Goal: Information Seeking & Learning: Compare options

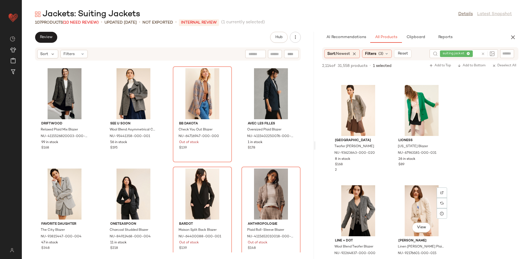
scroll to position [642, 0]
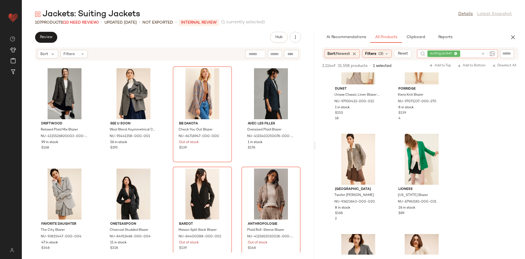
click at [442, 53] on div at bounding box center [487, 53] width 16 height 9
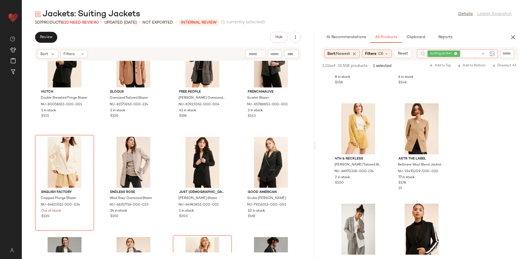
scroll to position [2514, 0]
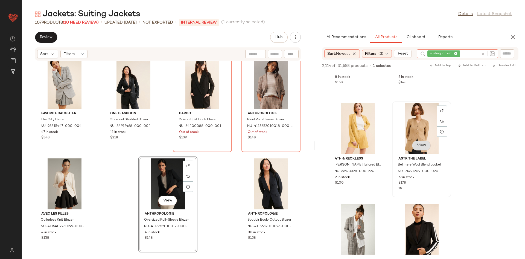
click at [424, 153] on div "View" at bounding box center [421, 128] width 55 height 51
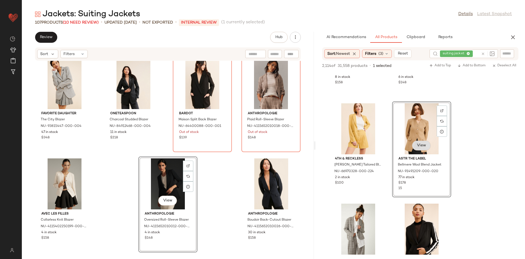
click at [422, 149] on button "View" at bounding box center [421, 145] width 19 height 10
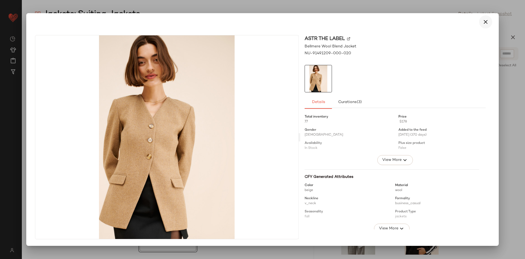
click at [442, 21] on button "button" at bounding box center [485, 21] width 13 height 13
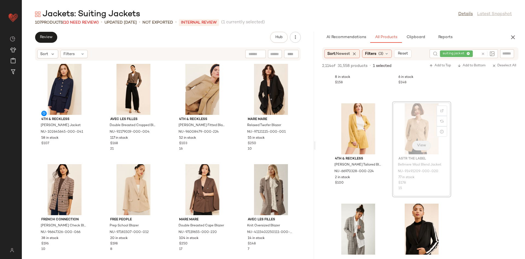
scroll to position [0, 0]
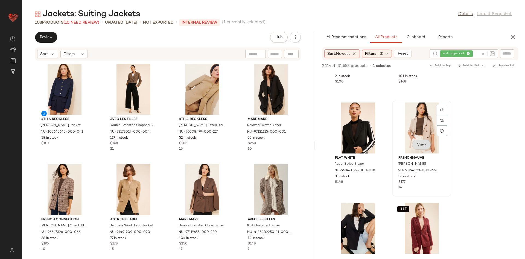
click at [421, 144] on span "View" at bounding box center [421, 144] width 9 height 4
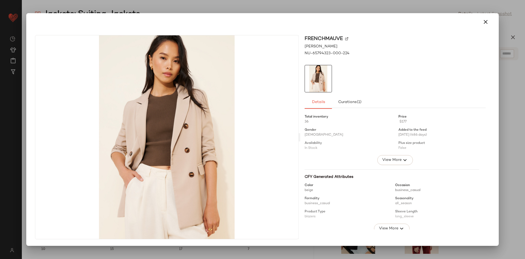
click at [442, 28] on div at bounding box center [262, 22] width 469 height 18
click at [442, 22] on icon "button" at bounding box center [486, 22] width 7 height 7
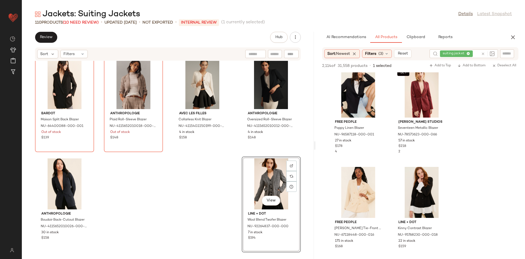
scroll to position [1213, 0]
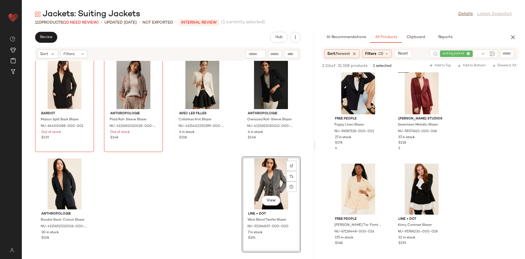
click at [442, 53] on div at bounding box center [487, 53] width 16 height 9
click at [442, 55] on div at bounding box center [488, 53] width 14 height 5
click at [442, 56] on icon at bounding box center [483, 54] width 4 height 4
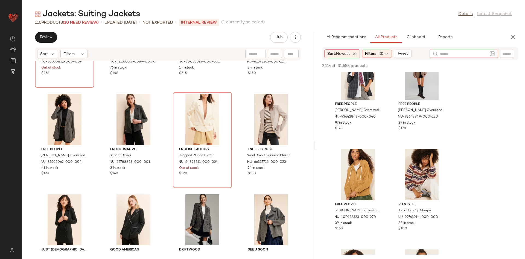
scroll to position [843, 0]
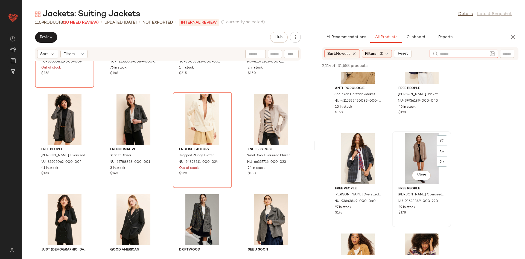
click at [424, 169] on div "View" at bounding box center [421, 158] width 55 height 51
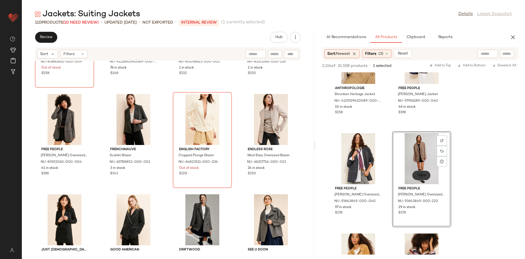
click at [425, 174] on span "View" at bounding box center [421, 175] width 9 height 4
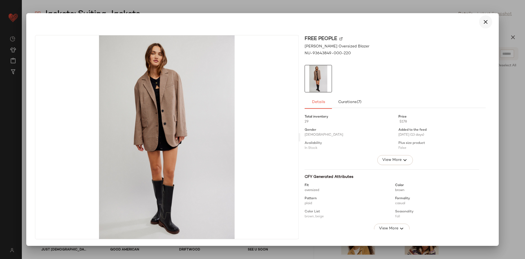
click at [442, 24] on button "button" at bounding box center [485, 21] width 13 height 13
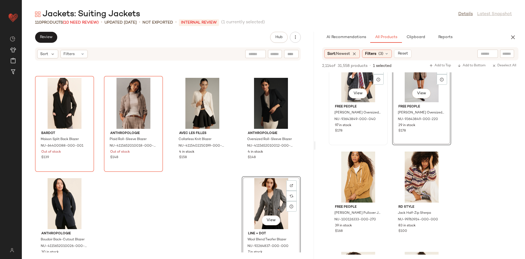
scroll to position [2614, 0]
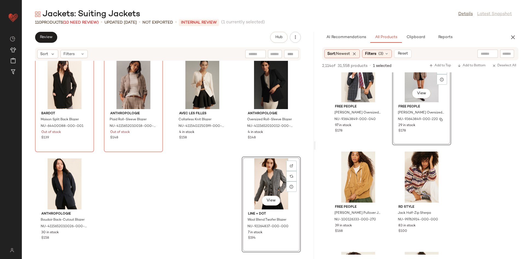
drag, startPoint x: 433, startPoint y: 125, endPoint x: 422, endPoint y: 132, distance: 13.2
click at [432, 122] on span "NU-93643849-000-220" at bounding box center [418, 119] width 40 height 5
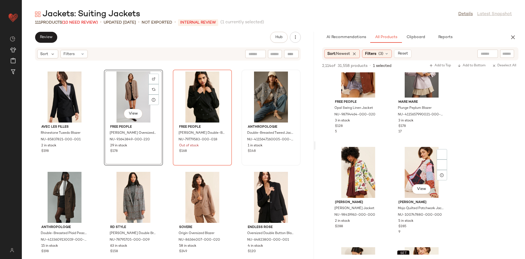
scroll to position [3735, 0]
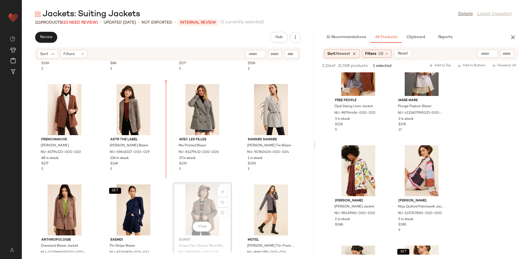
scroll to position [1186, 0]
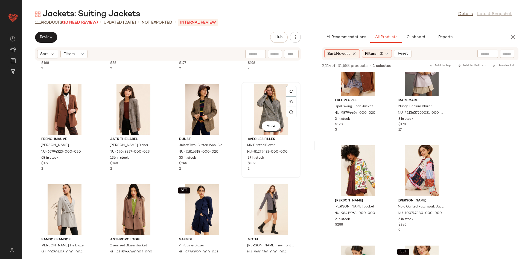
click at [242, 172] on div "View Avec Les Filles Mix Printed Blazer NU-81279432-000-000 37 in stock $139 2" at bounding box center [271, 129] width 58 height 95
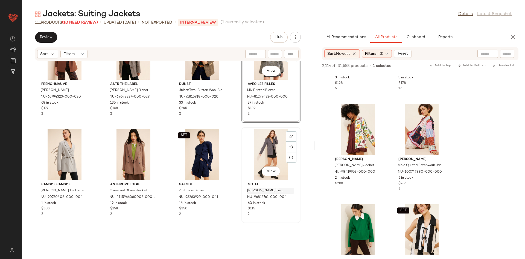
scroll to position [1249, 0]
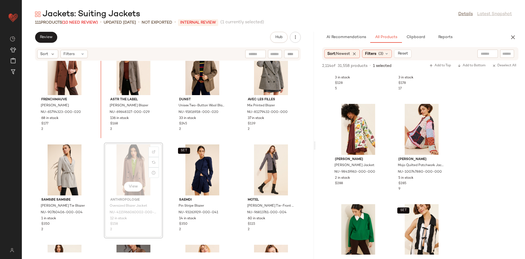
scroll to position [1239, 0]
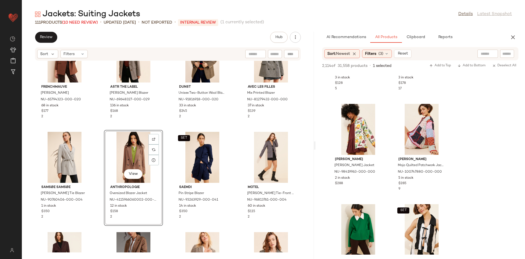
click at [168, 115] on div "FRENCHMAUVE Emory Blazer NU-65794323-000-020 68 in stock $177 2 ASTR The Label …" at bounding box center [168, 156] width 292 height 191
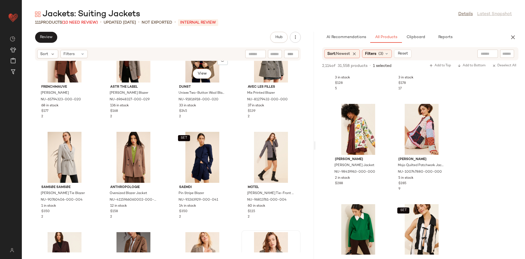
scroll to position [1318, 0]
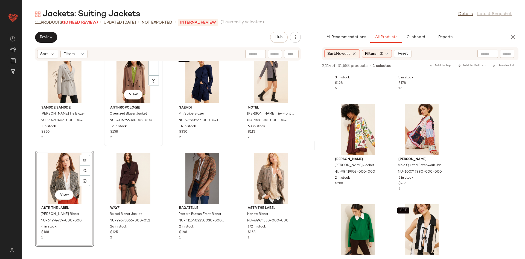
click at [104, 145] on div "View Anthropologie Oversized Blazer Jacket NU-4115966060002-000-020 12 in stock…" at bounding box center [133, 98] width 59 height 96
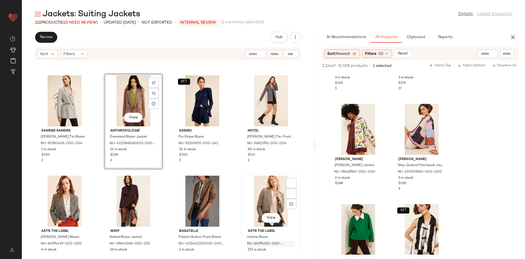
scroll to position [1348, 0]
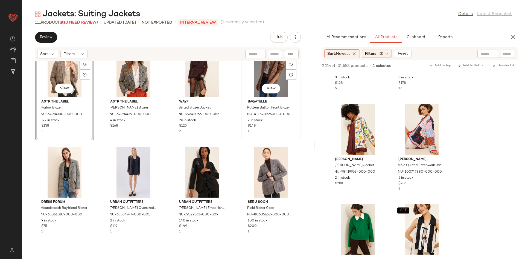
scroll to position [1457, 0]
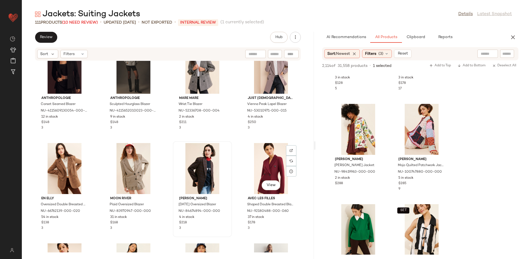
scroll to position [829, 0]
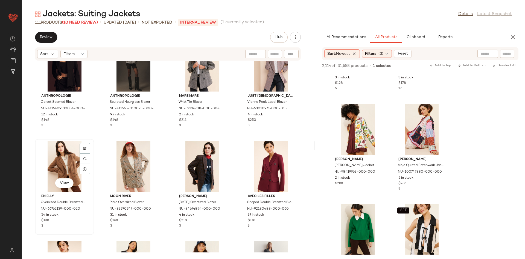
click at [75, 186] on div "View" at bounding box center [64, 166] width 55 height 51
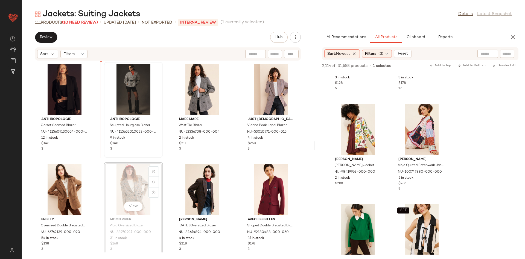
scroll to position [791, 0]
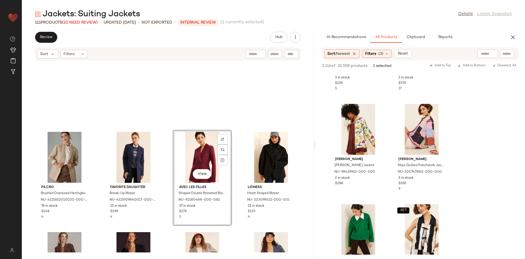
scroll to position [609, 0]
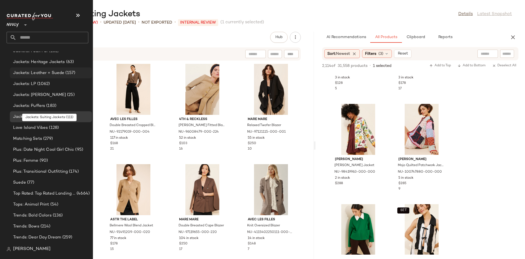
scroll to position [377, 0]
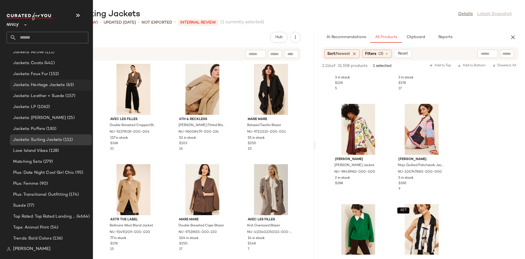
click at [63, 83] on span "Jackets: Heritage Jackets" at bounding box center [39, 85] width 52 height 6
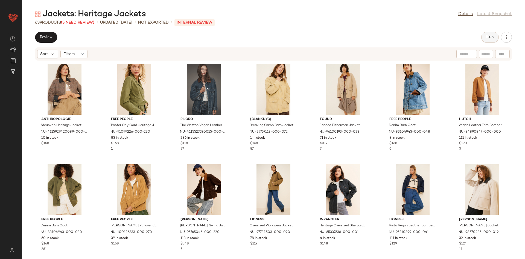
click at [442, 35] on span "Hub" at bounding box center [491, 37] width 8 height 4
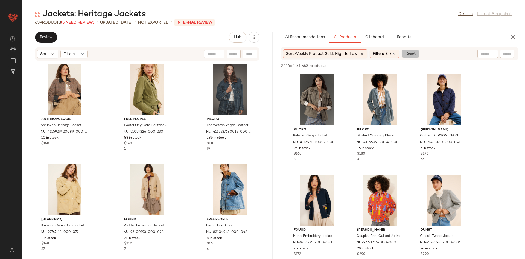
click at [413, 55] on span "Reset" at bounding box center [410, 53] width 10 height 4
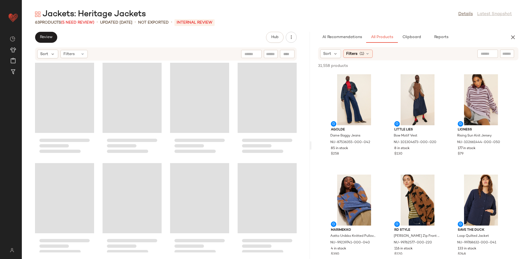
drag, startPoint x: 274, startPoint y: 105, endPoint x: 312, endPoint y: 102, distance: 38.2
click at [312, 102] on div "Jackets: Heritage Jackets Details Latest Snapshot 63 Products (5 Need Review) •…" at bounding box center [274, 134] width 504 height 250
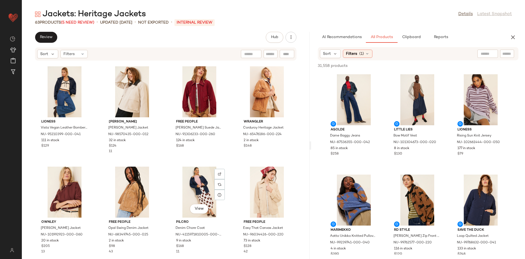
scroll to position [391, 0]
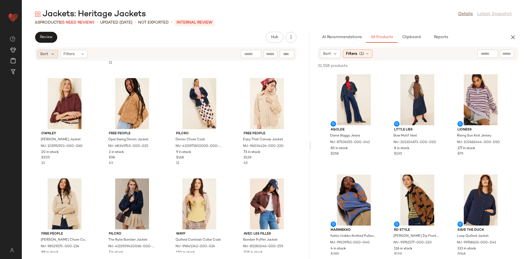
click at [53, 56] on div "Sort" at bounding box center [47, 54] width 21 height 9
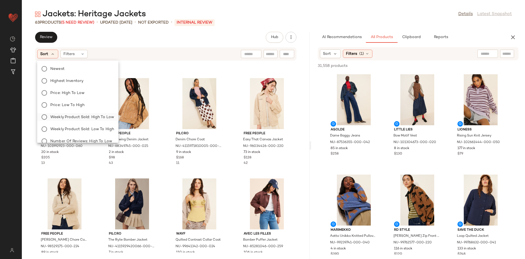
click at [89, 113] on label "Weekly Product Sold: High to Low" at bounding box center [81, 117] width 66 height 8
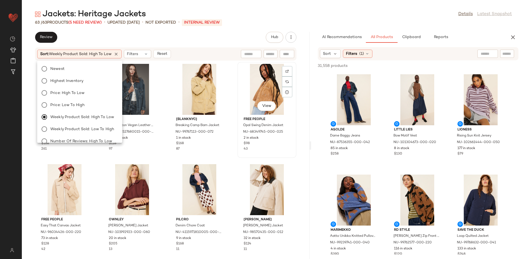
click at [249, 151] on div "43" at bounding box center [267, 148] width 47 height 5
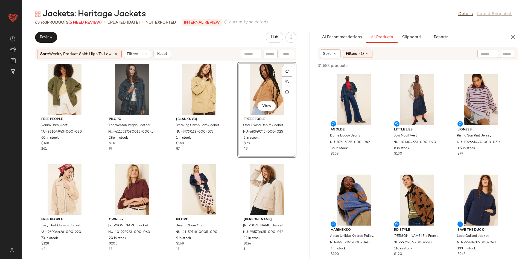
click at [245, 152] on div "View Free People Opal Swing Denim Jacket NU-68349745-000-025 2 in stock $98 43" at bounding box center [267, 110] width 59 height 96
click at [241, 150] on div "View Free People Opal Swing Denim Jacket NU-68349745-000-025 2 in stock $98 43" at bounding box center [267, 110] width 59 height 96
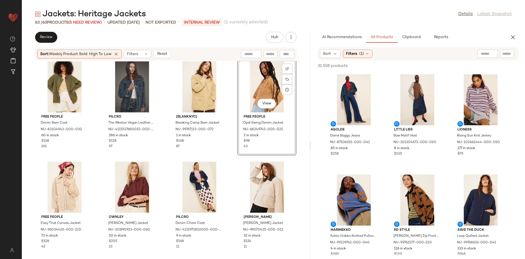
scroll to position [5, 0]
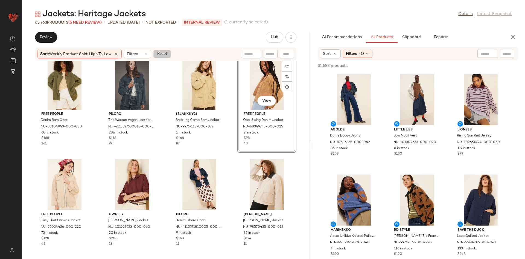
click at [166, 50] on button "Reset" at bounding box center [163, 54] width 18 height 8
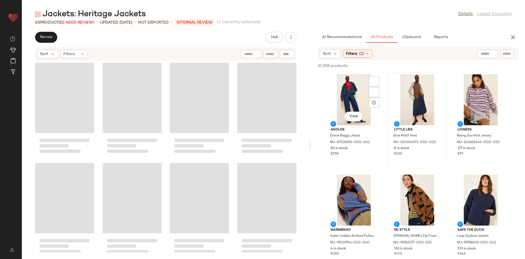
scroll to position [401, 0]
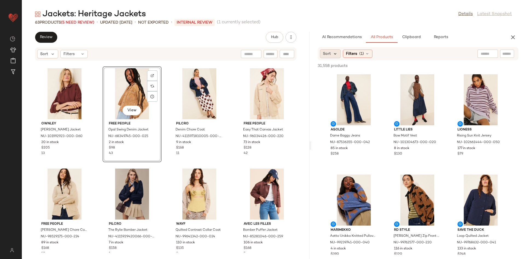
click at [335, 53] on icon at bounding box center [335, 53] width 5 height 5
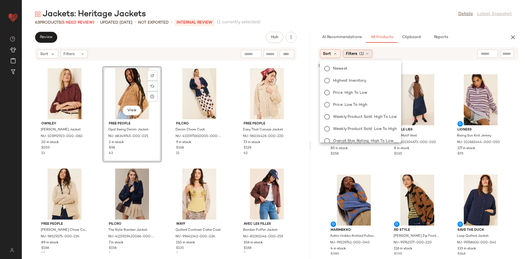
click at [358, 53] on div "Filters (1)" at bounding box center [358, 54] width 30 height 8
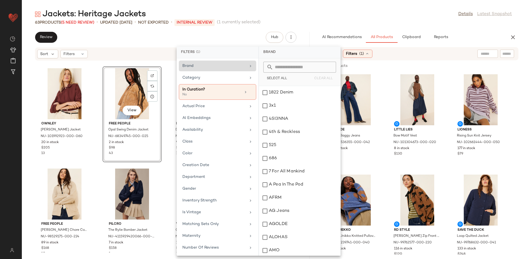
click at [222, 68] on div "Brand" at bounding box center [215, 66] width 64 height 6
click at [230, 77] on div "Category" at bounding box center [215, 78] width 64 height 6
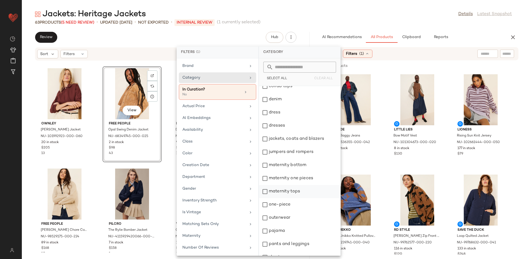
scroll to position [63, 0]
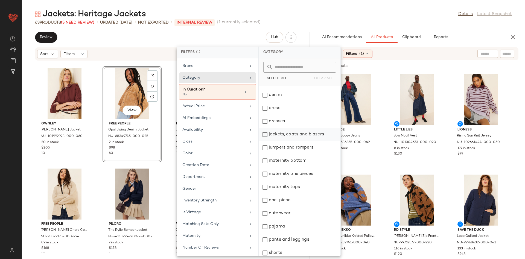
click at [304, 138] on div "jackets, coats and blazers" at bounding box center [300, 134] width 82 height 13
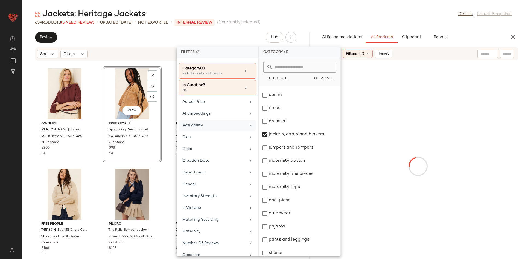
click at [201, 122] on div "Availability" at bounding box center [215, 125] width 64 height 6
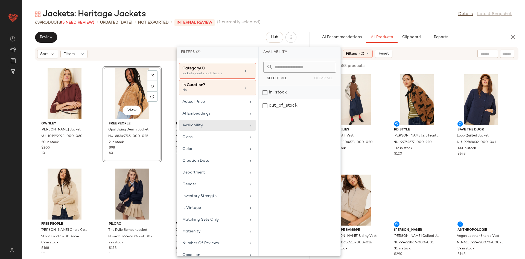
click at [282, 99] on div "in_stock" at bounding box center [300, 105] width 82 height 13
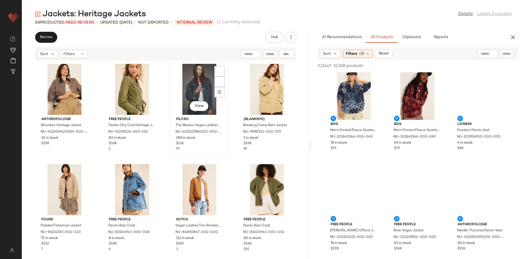
scroll to position [215, 0]
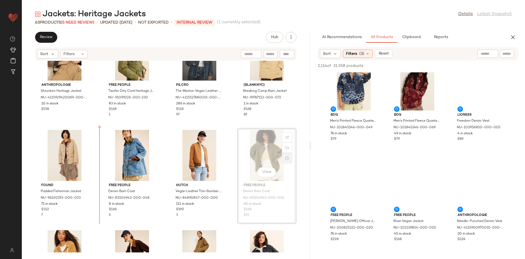
scroll to position [35, 0]
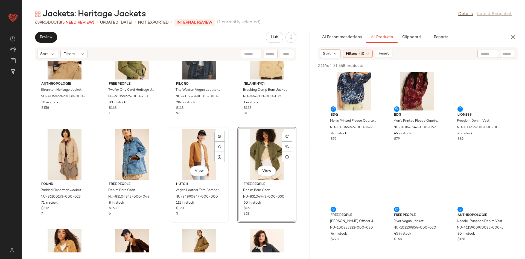
click at [223, 127] on div "View Hutch Vegan Leather Trim Bomber Jacket NU-84890847-000-000 111 in stock $1…" at bounding box center [199, 175] width 59 height 96
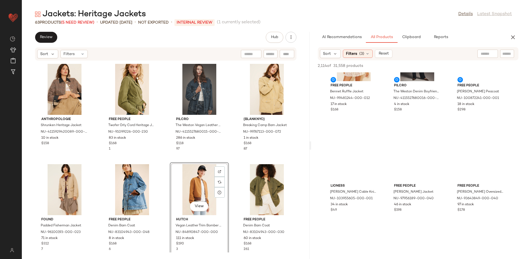
scroll to position [446, 0]
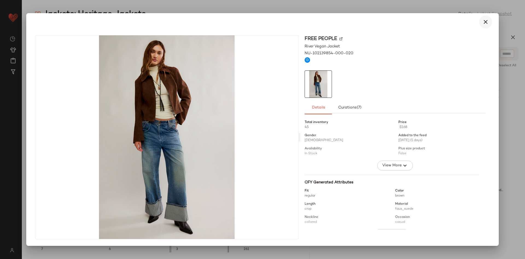
click at [442, 23] on icon "button" at bounding box center [486, 22] width 7 height 7
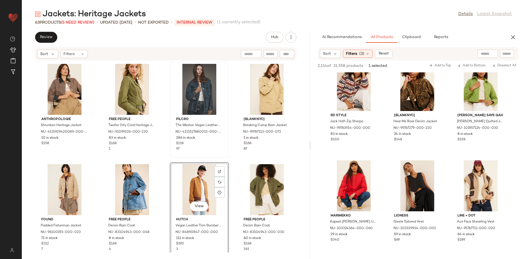
scroll to position [611, 0]
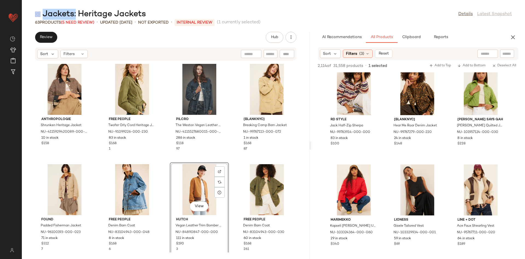
drag, startPoint x: 73, startPoint y: 11, endPoint x: 149, endPoint y: 9, distance: 76.1
click at [149, 9] on div "Jackets: Heritage Jackets Details Latest Snapshot" at bounding box center [274, 14] width 504 height 11
click at [145, 11] on div "Jackets: Heritage Jackets" at bounding box center [90, 14] width 111 height 11
drag, startPoint x: 155, startPoint y: 12, endPoint x: 90, endPoint y: 9, distance: 65.5
click at [90, 9] on div "Jackets: Heritage Jackets Details Latest Snapshot" at bounding box center [274, 14] width 504 height 11
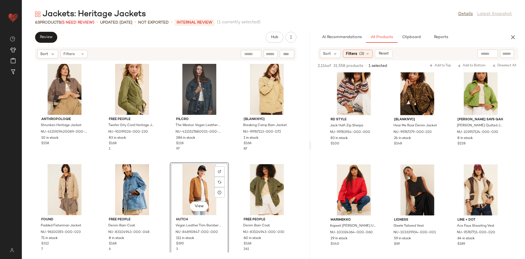
drag, startPoint x: 79, startPoint y: 12, endPoint x: 145, endPoint y: 14, distance: 65.7
click at [145, 14] on div "Jackets: Heritage Jackets" at bounding box center [90, 14] width 111 height 11
click at [145, 9] on div "Jackets: Heritage Jackets" at bounding box center [90, 14] width 111 height 11
drag, startPoint x: 149, startPoint y: 14, endPoint x: 92, endPoint y: 13, distance: 56.9
click at [92, 13] on div "Jackets: Heritage Jackets Details Latest Snapshot" at bounding box center [274, 14] width 504 height 11
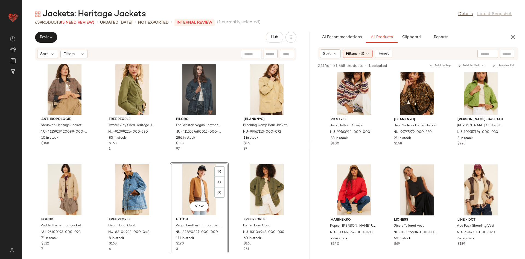
click at [81, 6] on main "Jackets: Heritage Jackets Details Latest Snapshot 63 Products (5 Need Review) •…" at bounding box center [262, 129] width 525 height 259
drag, startPoint x: 78, startPoint y: 11, endPoint x: 145, endPoint y: 14, distance: 66.8
click at [145, 14] on div "Jackets: Heritage Jackets" at bounding box center [90, 14] width 111 height 11
copy div "Heritage Jackets"
click at [442, 53] on div at bounding box center [508, 54] width 14 height 8
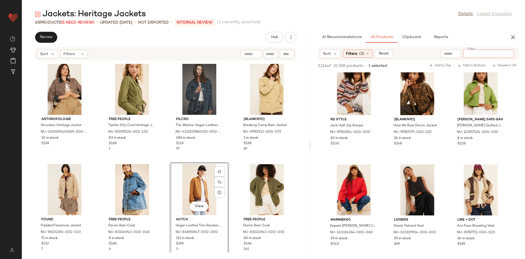
paste input "**********"
type input "**********"
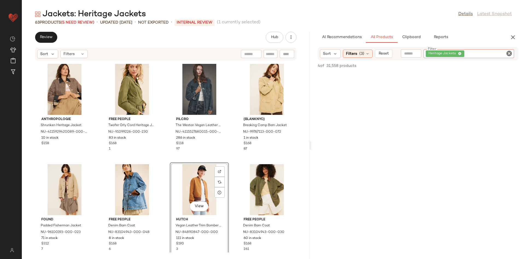
click at [442, 51] on input "Filter" at bounding box center [489, 54] width 47 height 6
click at [442, 53] on icon "Clear Filter" at bounding box center [509, 53] width 7 height 7
click at [442, 51] on input "text" at bounding box center [464, 54] width 48 height 6
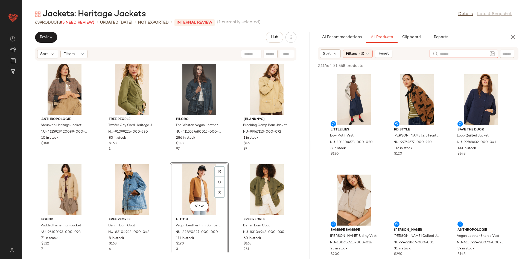
paste input "**********"
type input "**********"
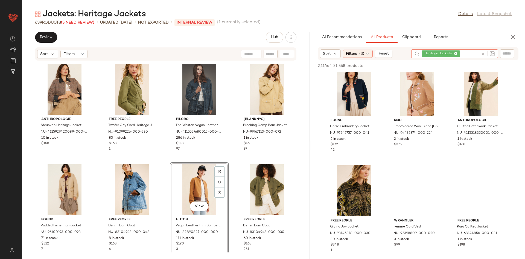
scroll to position [15, 0]
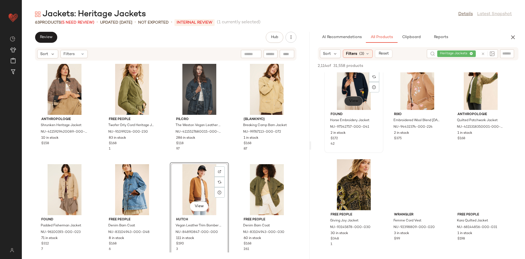
click at [353, 100] on span "View" at bounding box center [353, 101] width 9 height 4
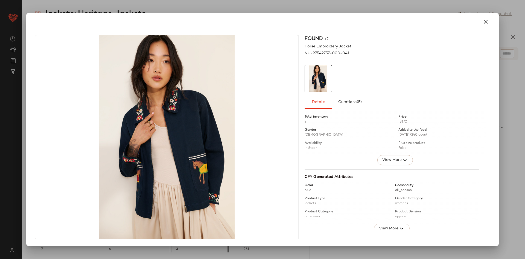
click at [442, 30] on div "Found Horse Embroidery Jacket NU-97542757-000-041 Details Curations (5) Total i…" at bounding box center [262, 129] width 473 height 232
drag, startPoint x: 482, startPoint y: 24, endPoint x: 427, endPoint y: 41, distance: 58.0
click at [442, 24] on button "button" at bounding box center [485, 21] width 13 height 13
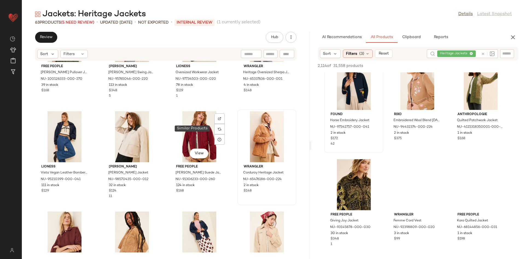
scroll to position [258, 0]
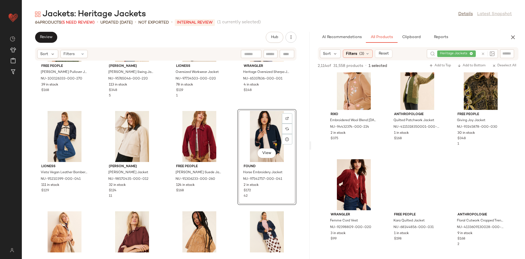
click at [238, 106] on div "Free People Casey Canvas Pullover Jacket NU-100126333-000-270 39 in stock $168 …" at bounding box center [166, 156] width 288 height 191
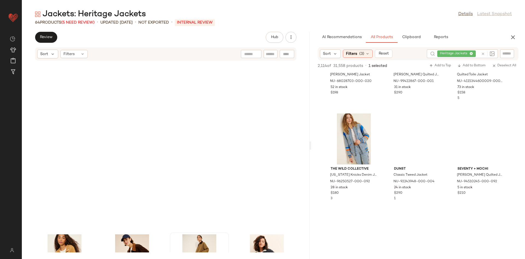
scroll to position [0, 0]
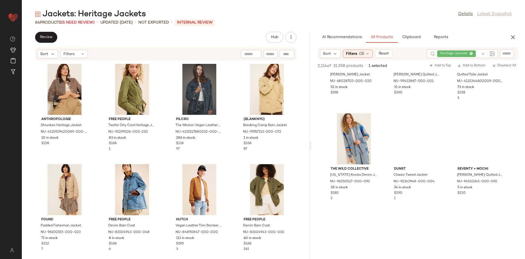
click at [232, 155] on div "Anthropologie Shrunken Heritage Jacket NU-4115929420089-000-029 10 in stock $15…" at bounding box center [166, 156] width 288 height 191
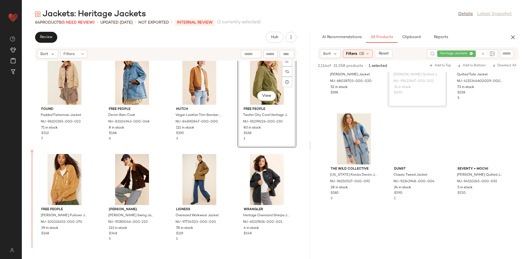
scroll to position [120, 0]
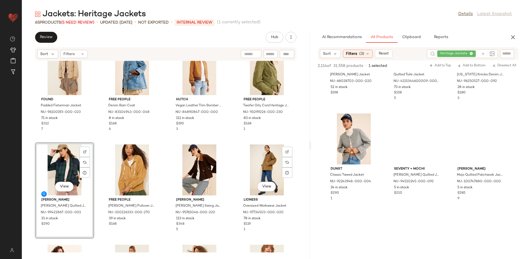
click at [228, 148] on div "Anthropologie Shrunken Heritage Jacket NU-4115929420089-000-029 10 in stock $15…" at bounding box center [166, 156] width 288 height 191
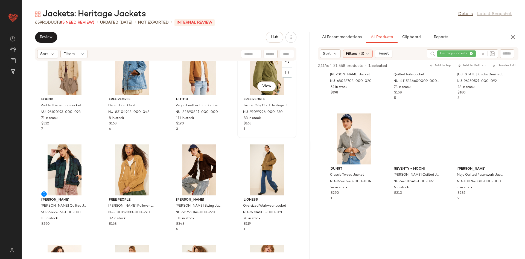
click at [238, 137] on div "View Free People Twofer Orly Cord Heritage Jacket NU-91099226-000-230 83 in sto…" at bounding box center [267, 90] width 58 height 95
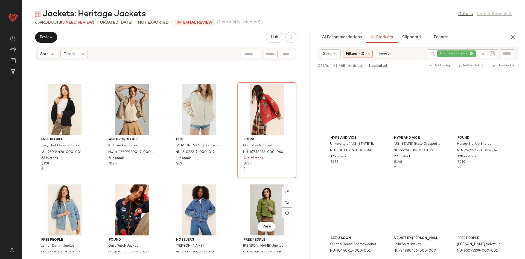
scroll to position [678, 0]
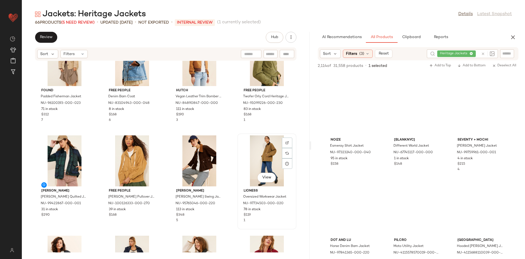
scroll to position [140, 0]
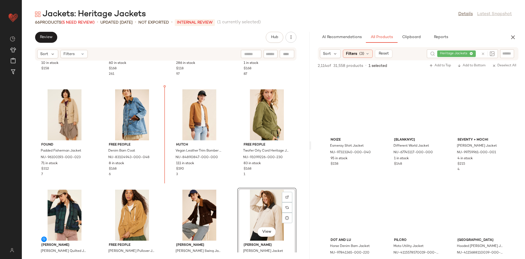
scroll to position [43, 0]
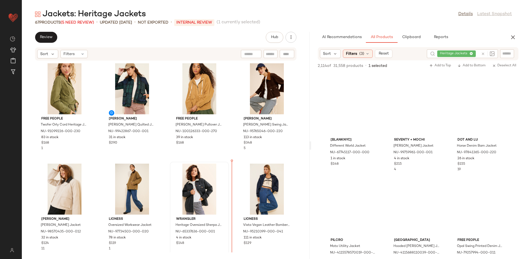
scroll to position [210, 0]
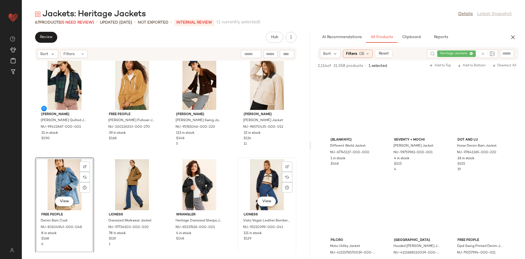
scroll to position [293, 0]
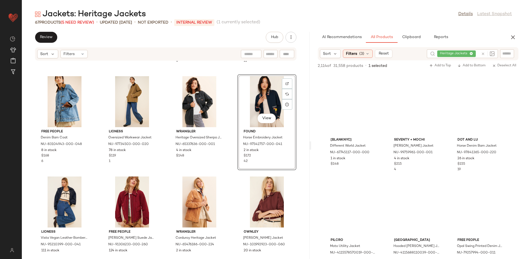
click at [233, 157] on div "Barbour Louden Quilted Jacket NU-99422867-000-001 31 in stock $290 Free People …" at bounding box center [166, 156] width 288 height 191
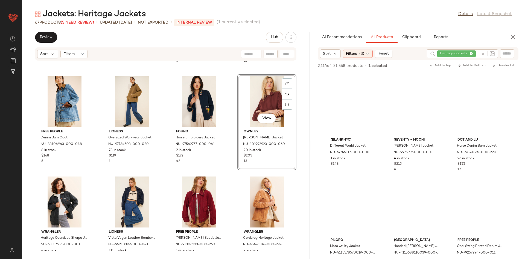
click at [247, 172] on div "Barbour Louden Quilted Jacket NU-99422867-000-001 31 in stock $290 Free People …" at bounding box center [166, 156] width 288 height 191
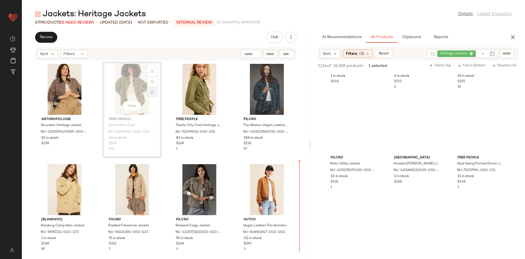
scroll to position [2, 0]
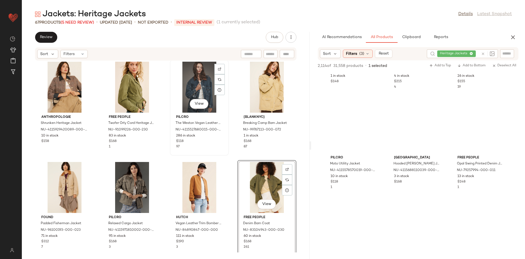
click at [223, 151] on div "View Pilcro The Weston Vegan Leather Collar Denim Jacket NU-4115527680015-000-0…" at bounding box center [199, 107] width 58 height 95
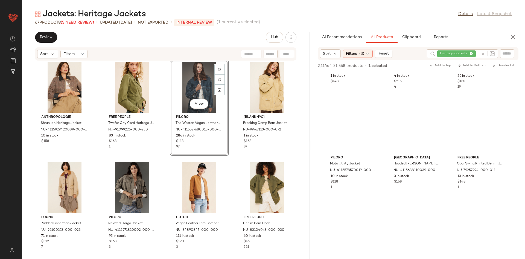
click at [232, 156] on div "Anthropologie Shrunken Heritage Jacket NU-4115929420089-000-029 10 in stock $15…" at bounding box center [166, 156] width 288 height 191
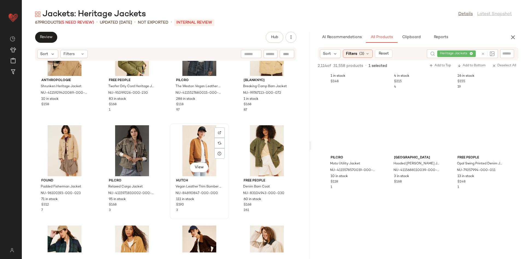
scroll to position [97, 0]
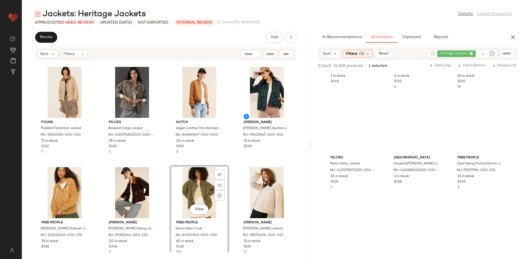
click at [238, 160] on div "Barbour Louden Quilted Jacket NU-99422867-000-001 31 in stock $290" at bounding box center [267, 113] width 59 height 96
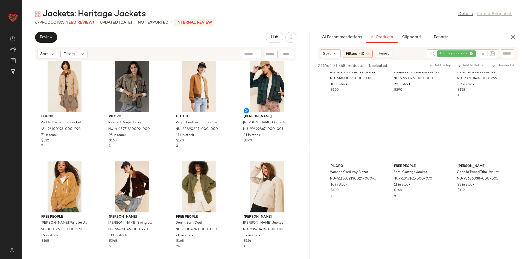
scroll to position [1915, 0]
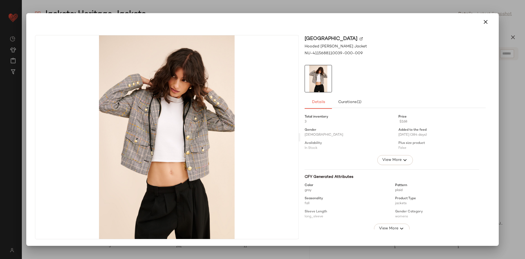
click at [442, 23] on icon "button" at bounding box center [486, 22] width 7 height 7
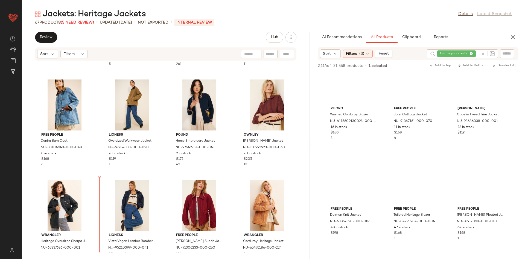
scroll to position [295, 0]
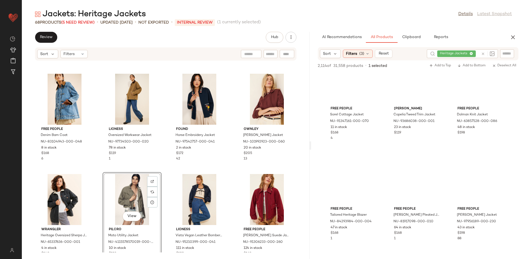
click at [231, 162] on div "Free People Casey Canvas Pullover Jacket NU-100126333-000-270 39 in stock $168 …" at bounding box center [166, 156] width 288 height 191
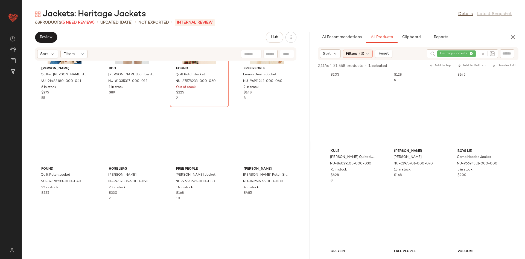
scroll to position [859, 0]
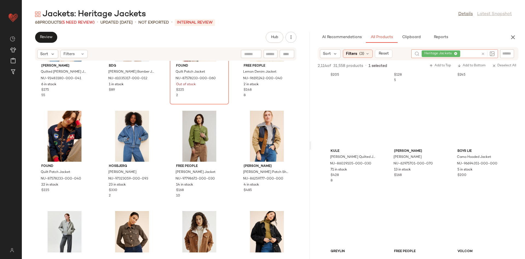
click at [442, 55] on icon at bounding box center [483, 54] width 4 height 4
click at [326, 57] on div "Sort" at bounding box center [330, 53] width 21 height 9
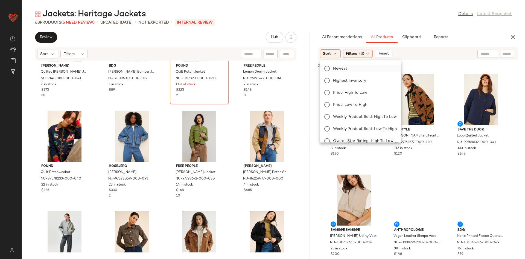
click at [338, 68] on span "Newest" at bounding box center [340, 69] width 14 height 6
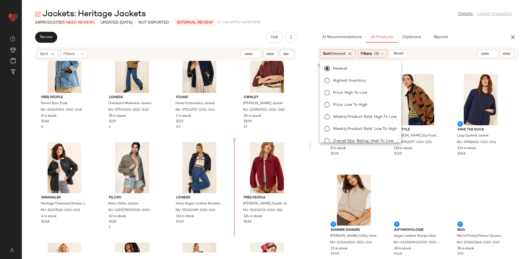
scroll to position [329, 0]
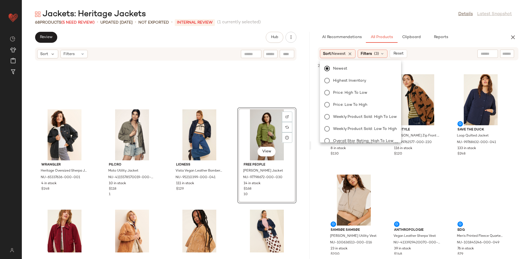
scroll to position [411, 0]
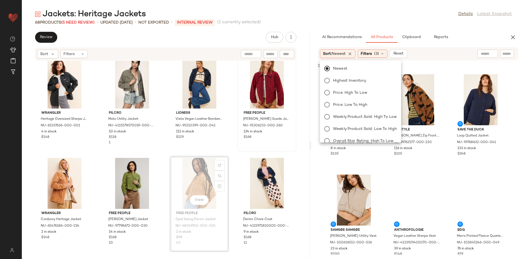
scroll to position [408, 0]
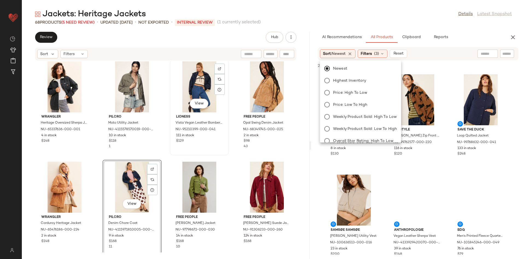
click at [178, 154] on div "View Lioness Vista Vegan Leather Bomber Jacket NU-95210399-000-041 111 in stock…" at bounding box center [199, 107] width 58 height 95
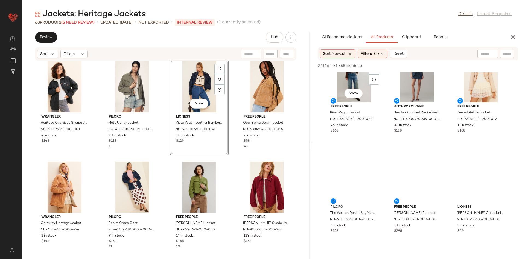
scroll to position [324, 0]
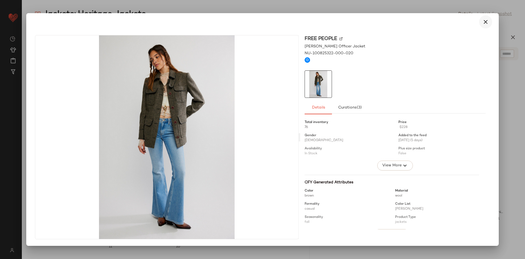
click at [442, 22] on button "button" at bounding box center [485, 21] width 13 height 13
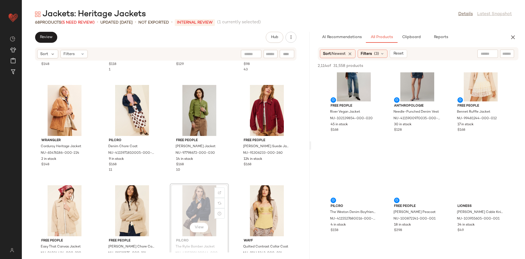
scroll to position [485, 0]
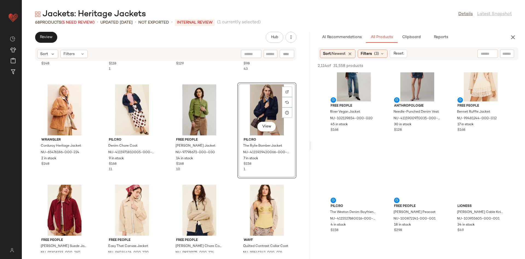
scroll to position [327, 0]
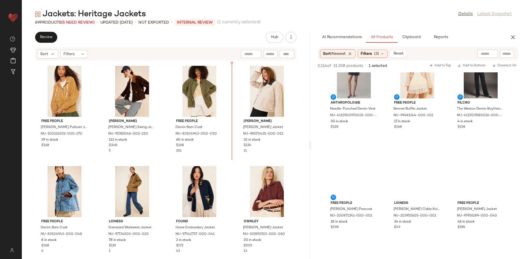
scroll to position [193, 0]
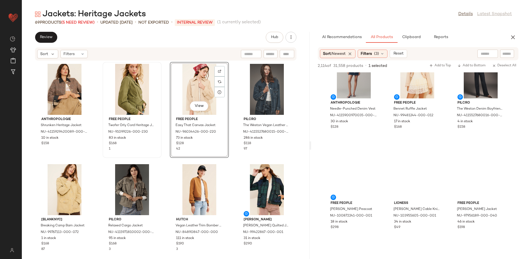
click at [150, 154] on div "Free People Twofer Orly Cord Heritage Jacket NU-91099226-000-230 83 in stock $1…" at bounding box center [132, 109] width 58 height 95
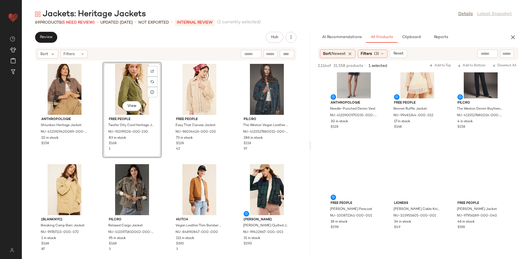
click at [163, 162] on div "Anthropologie Shrunken Heritage Jacket NU-4115929420089-000-029 10 in stock $15…" at bounding box center [166, 156] width 288 height 191
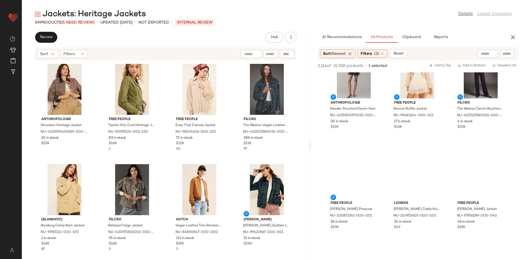
click at [227, 161] on div "Anthropologie Shrunken Heritage Jacket NU-4115929420089-000-029 10 in stock $15…" at bounding box center [166, 156] width 288 height 191
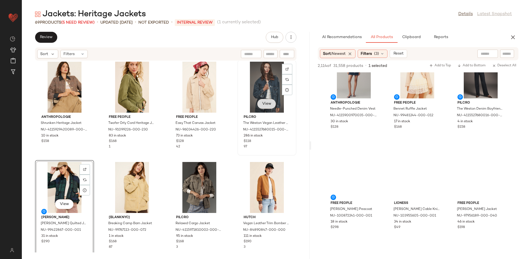
scroll to position [3, 0]
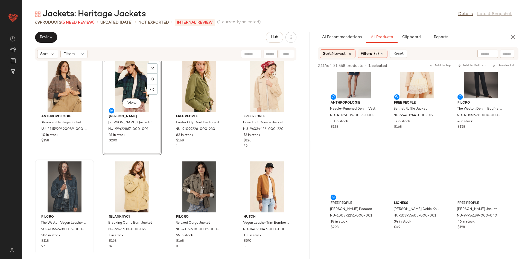
click at [150, 146] on div "View Barbour Louden Quilted Jacket NU-99422867-000-001 31 in stock $290" at bounding box center [132, 107] width 59 height 96
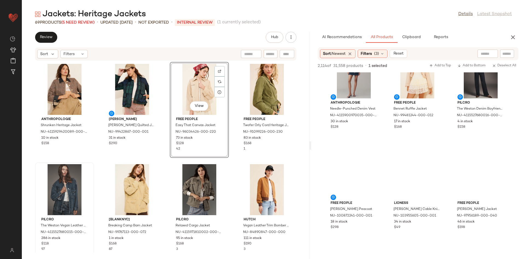
click at [225, 148] on div "View Free People Easy That Canvas Jacket NU-96034426-000-220 73 in stock $128 42" at bounding box center [199, 110] width 59 height 96
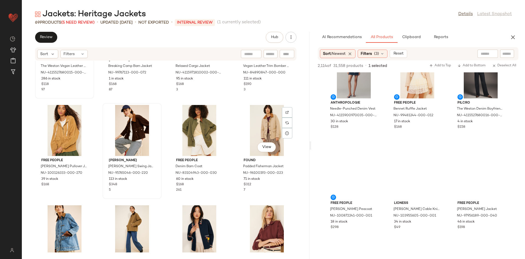
scroll to position [155, 0]
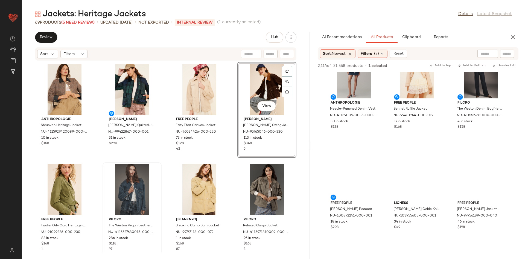
click at [229, 147] on div "Anthropologie Shrunken Heritage Jacket NU-4115929420089-000-029 10 in stock $15…" at bounding box center [166, 156] width 288 height 191
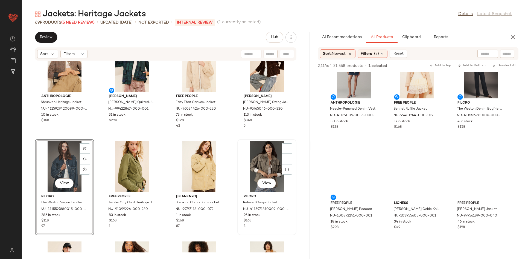
scroll to position [25, 0]
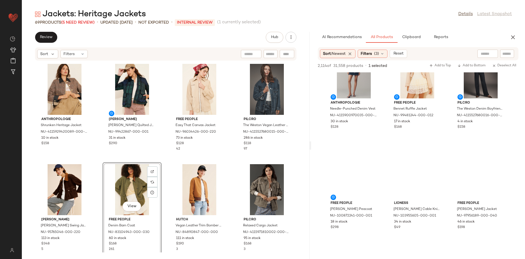
click at [187, 160] on div "Anthropologie Shrunken Heritage Jacket NU-4115929420089-000-029 10 in stock $15…" at bounding box center [166, 156] width 288 height 191
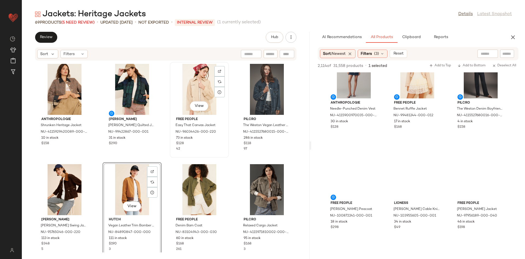
click at [184, 148] on div "42" at bounding box center [199, 148] width 47 height 5
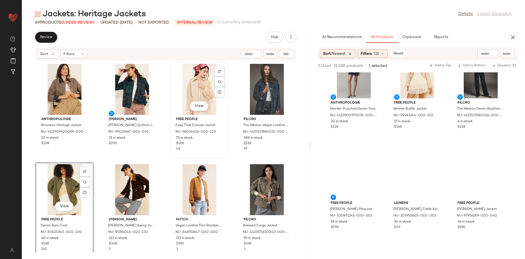
click at [214, 154] on div "View Free People Easy That Canvas Jacket NU-96034426-000-220 73 in stock $128 42" at bounding box center [199, 109] width 58 height 95
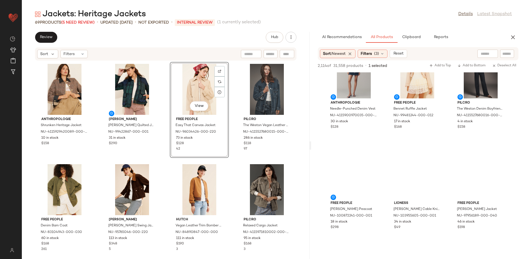
click at [238, 153] on div "Pilcro The Weston Vegan Leather Collar Denim Jacket NU-4115527680015-000-093 28…" at bounding box center [267, 110] width 59 height 96
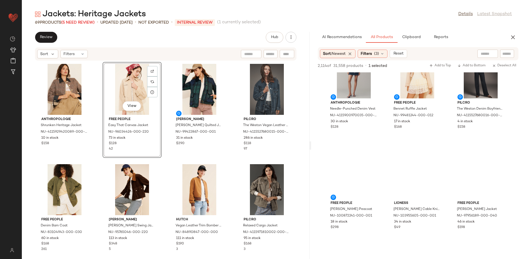
click at [170, 157] on div "Barbour Louden Quilted Jacket NU-99422867-000-001 31 in stock $290" at bounding box center [199, 110] width 59 height 96
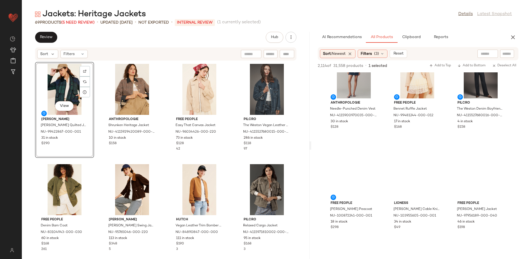
drag, startPoint x: 180, startPoint y: 161, endPoint x: 175, endPoint y: 160, distance: 5.8
click at [178, 162] on div "View Barbour Louden Quilted Jacket NU-99422867-000-001 31 in stock $290 Anthrop…" at bounding box center [166, 156] width 288 height 191
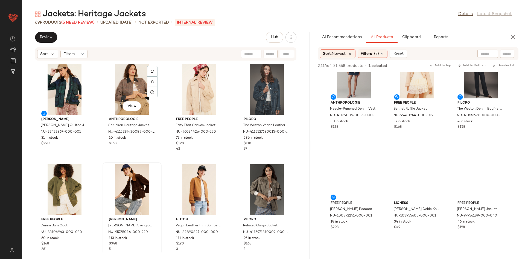
click at [151, 161] on div "Barbour Louden Quilted Jacket NU-99422867-000-001 31 in stock $290 View Anthrop…" at bounding box center [166, 156] width 288 height 191
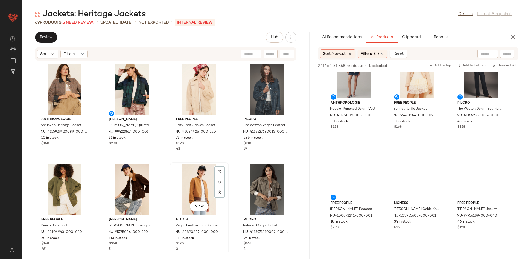
click at [170, 165] on div "View Hutch Vegan Leather Trim Bomber Jacket NU-84890847-000-000 111 in stock $1…" at bounding box center [199, 210] width 58 height 95
click at [247, 158] on div "Anthropologie Shrunken Heritage Jacket NU-4115929420089-000-029 10 in stock $15…" at bounding box center [166, 156] width 288 height 191
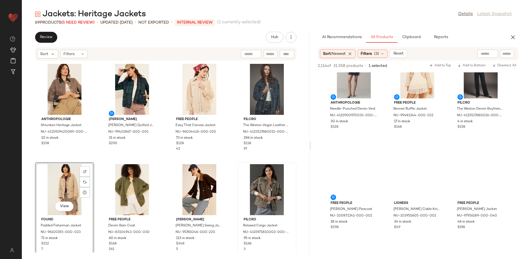
click at [99, 153] on div "Anthropologie Shrunken Heritage Jacket NU-4115929420089-000-029 10 in stock $15…" at bounding box center [166, 156] width 288 height 191
click at [102, 160] on div "Anthropologie Shrunken Heritage Jacket NU-4115929420089-000-029 10 in stock $15…" at bounding box center [166, 156] width 288 height 191
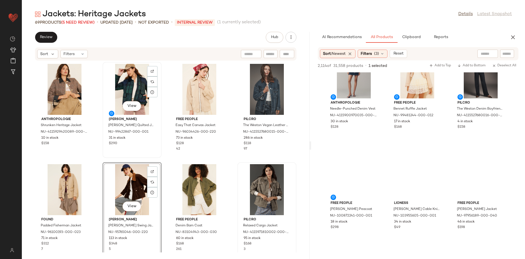
click at [158, 155] on div "View Barbour Louden Quilted Jacket NU-99422867-000-001 31 in stock $290" at bounding box center [132, 109] width 58 height 95
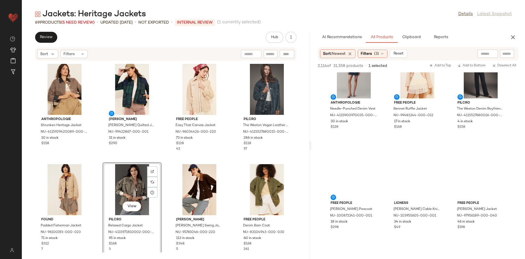
drag, startPoint x: 126, startPoint y: 188, endPoint x: 142, endPoint y: 189, distance: 16.7
click at [126, 188] on div "View" at bounding box center [132, 189] width 55 height 51
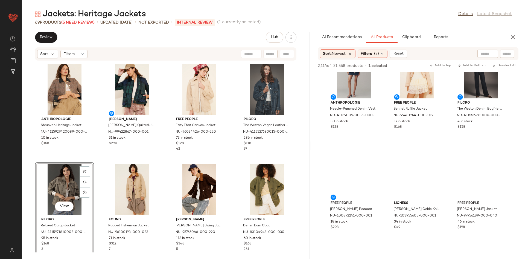
click at [230, 156] on div "Anthropologie Shrunken Heritage Jacket NU-4115929420089-000-029 10 in stock $15…" at bounding box center [166, 156] width 288 height 191
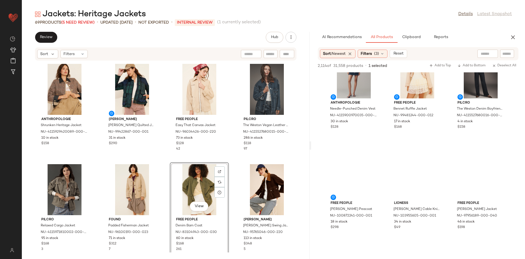
click at [161, 157] on div "Anthropologie Shrunken Heritage Jacket NU-4115929420089-000-029 10 in stock $15…" at bounding box center [166, 156] width 288 height 191
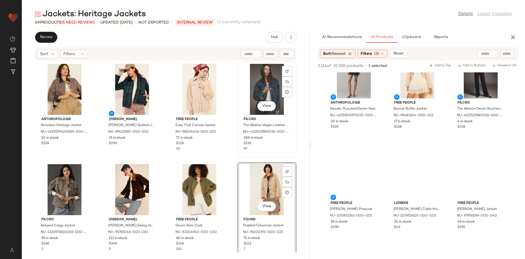
click at [238, 152] on div "View Pilcro The Weston Vegan Leather Collar Denim Jacket NU-4115527680015-000-0…" at bounding box center [267, 110] width 59 height 96
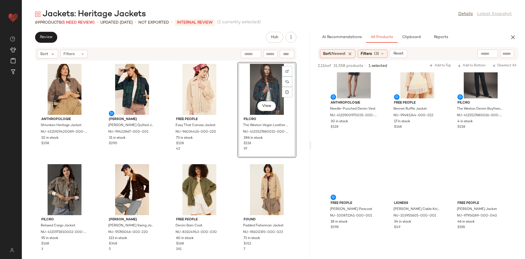
click at [233, 162] on div "Anthropologie Shrunken Heritage Jacket NU-4115929420089-000-029 10 in stock $15…" at bounding box center [166, 156] width 288 height 191
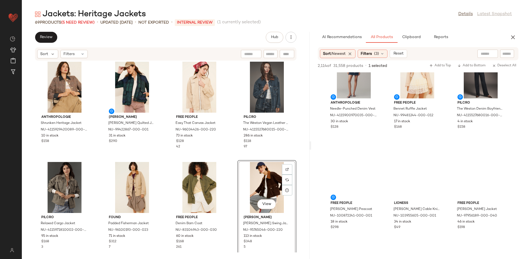
scroll to position [2, 0]
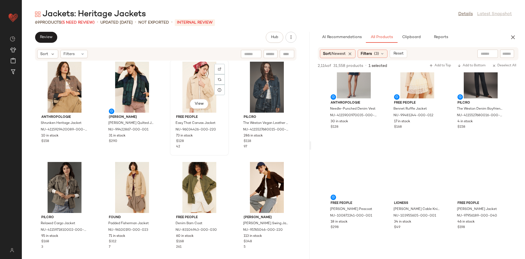
click at [225, 147] on div "View Free People Easy That Canvas Jacket NU-96034426-000-220 73 in stock $128 42" at bounding box center [199, 107] width 58 height 95
click at [230, 157] on div "Anthropologie Shrunken Heritage Jacket NU-4115929420089-000-029 10 in stock $15…" at bounding box center [166, 156] width 288 height 191
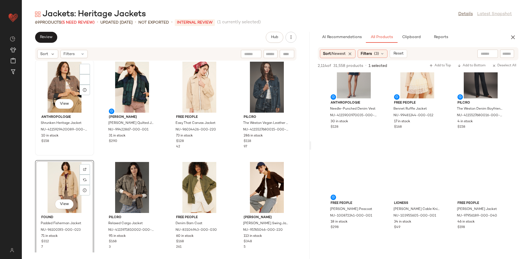
click at [91, 154] on div "View Anthropologie Shrunken Heritage Jacket NU-4115929420089-000-029 10 in stoc…" at bounding box center [65, 107] width 58 height 95
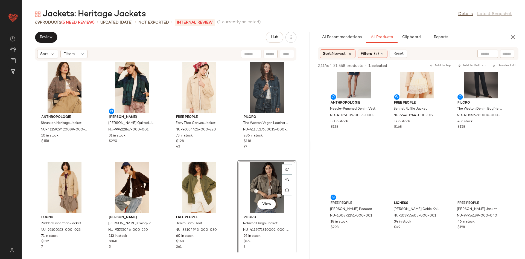
click at [228, 154] on div "Anthropologie Shrunken Heritage Jacket NU-4115929420089-000-029 10 in stock $15…" at bounding box center [166, 156] width 288 height 191
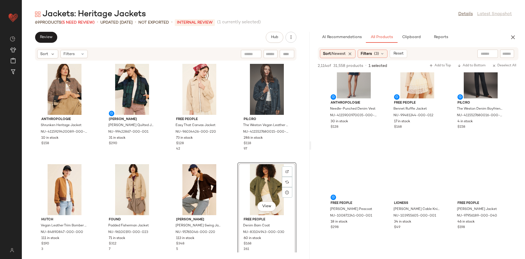
click at [231, 146] on div "Anthropologie Shrunken Heritage Jacket NU-4115929420089-000-029 10 in stock $15…" at bounding box center [166, 156] width 288 height 191
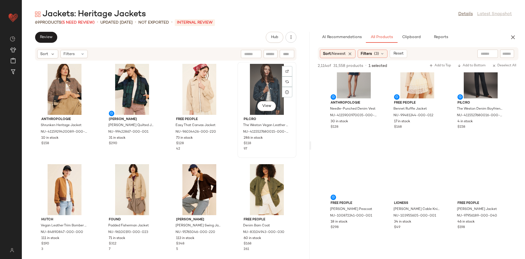
click at [238, 154] on div "View Pilcro The Weston Vegan Leather Collar Denim Jacket NU-4115527680015-000-0…" at bounding box center [267, 109] width 58 height 95
click at [250, 152] on div "View Pilcro The Weston Vegan Leather Collar Denim Jacket NU-4115527680015-000-0…" at bounding box center [267, 110] width 59 height 96
click at [248, 153] on div "View Pilcro The Weston Vegan Leather Collar Denim Jacket NU-4115527680015-000-0…" at bounding box center [267, 110] width 59 height 96
click at [247, 160] on div "Anthropologie Shrunken Heritage Jacket NU-4115929420089-000-029 10 in stock $15…" at bounding box center [166, 156] width 288 height 191
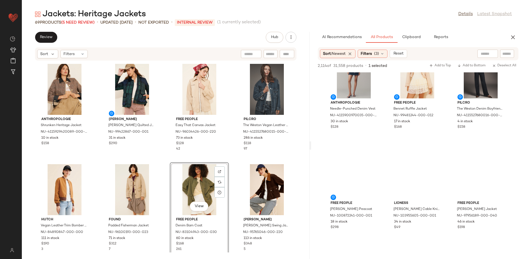
click at [163, 158] on div "Anthropologie Shrunken Heritage Jacket NU-4115929420089-000-029 10 in stock $15…" at bounding box center [166, 156] width 288 height 191
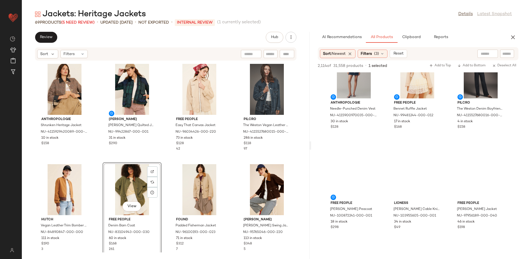
click at [101, 160] on div "Anthropologie Shrunken Heritage Jacket NU-4115929420089-000-029 10 in stock $15…" at bounding box center [166, 156] width 288 height 191
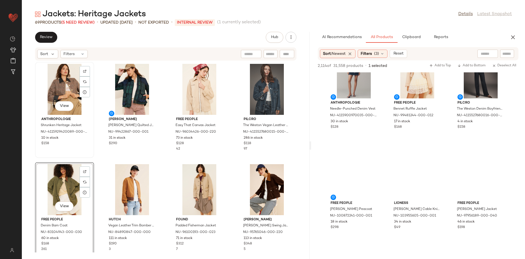
click at [92, 154] on div "View Anthropologie Shrunken Heritage Jacket NU-4115929420089-000-029 10 in stoc…" at bounding box center [65, 109] width 58 height 95
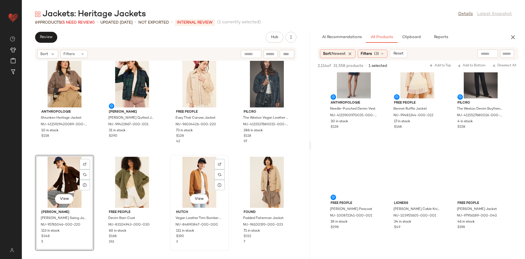
scroll to position [8, 0]
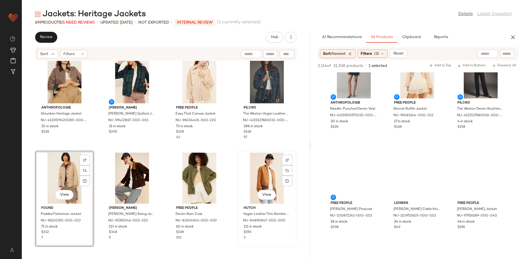
scroll to position [14, 0]
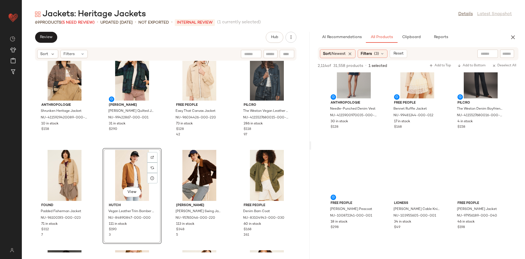
click at [164, 141] on div "Anthropologie Shrunken Heritage Jacket NU-4115929420089-000-029 10 in stock $15…" at bounding box center [166, 156] width 288 height 191
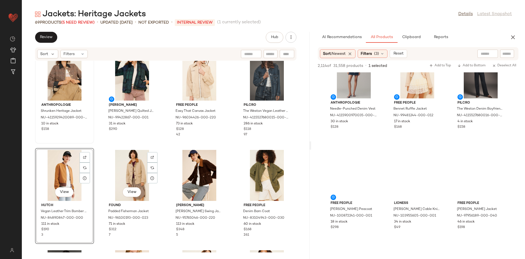
click at [87, 136] on div "Anthropologie Shrunken Heritage Jacket NU-4115929420089-000-029 10 in stock $158" at bounding box center [65, 95] width 58 height 95
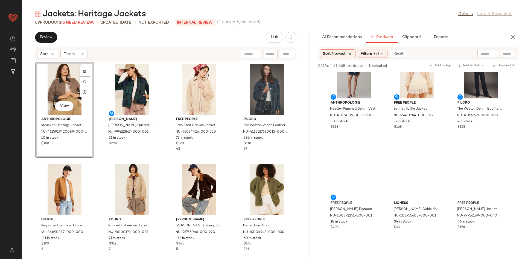
click at [239, 160] on div "View Anthropologie Shrunken Heritage Jacket NU-4115929420089-000-029 10 in stoc…" at bounding box center [166, 156] width 288 height 191
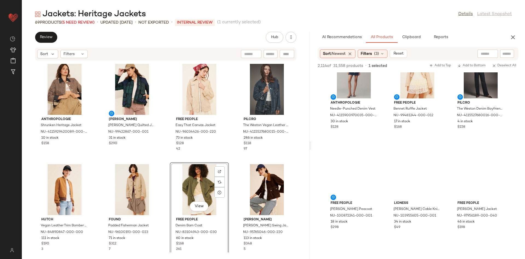
click at [159, 160] on div "Anthropologie Shrunken Heritage Jacket NU-4115929420089-000-029 10 in stock $15…" at bounding box center [166, 156] width 288 height 191
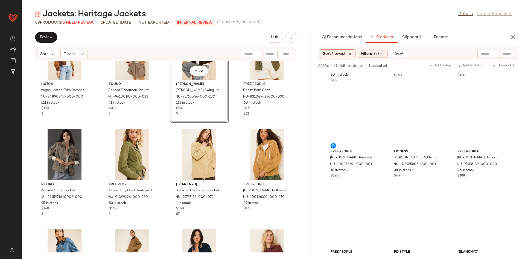
scroll to position [384, 0]
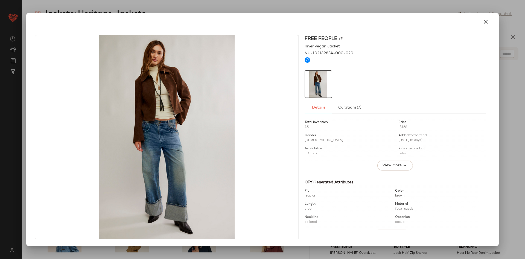
click at [341, 39] on img at bounding box center [341, 38] width 3 height 3
click at [442, 17] on button "button" at bounding box center [485, 21] width 13 height 13
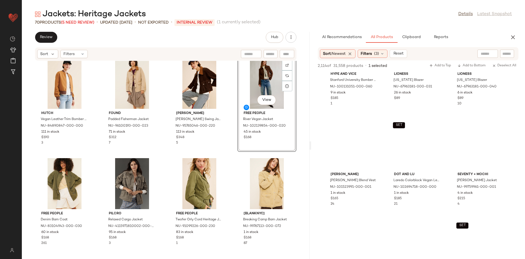
scroll to position [1268, 0]
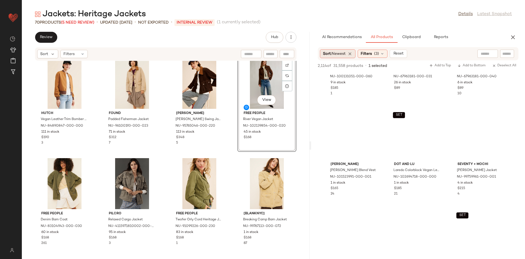
click at [340, 52] on span "Newest" at bounding box center [339, 54] width 14 height 4
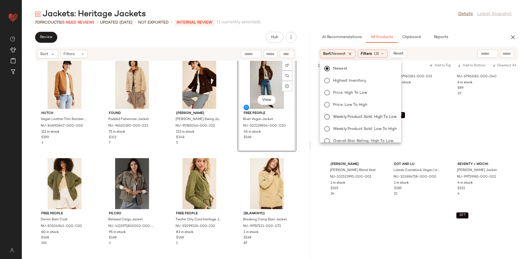
click at [375, 116] on span "Weekly Product Sold: High to Low" at bounding box center [365, 117] width 64 height 6
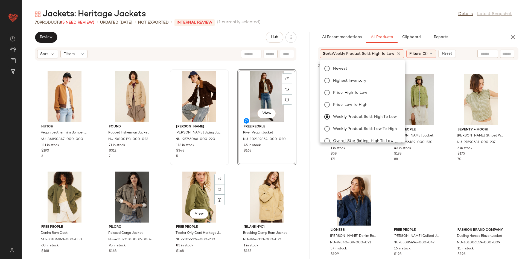
scroll to position [34, 0]
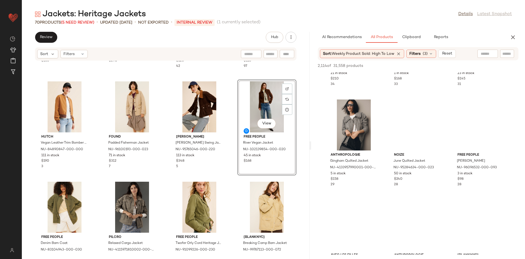
scroll to position [343, 0]
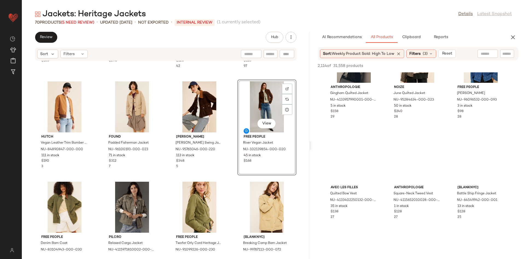
click at [226, 176] on div "Anthropologie Shrunken Heritage Jacket NU-4115929420089-000-029 10 in stock $15…" at bounding box center [166, 156] width 288 height 191
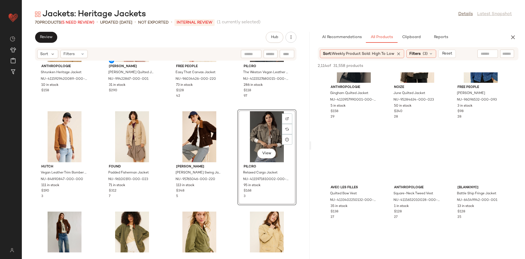
click at [232, 106] on div "Anthropologie Shrunken Heritage Jacket NU-4115929420089-000-029 10 in stock $15…" at bounding box center [166, 156] width 288 height 191
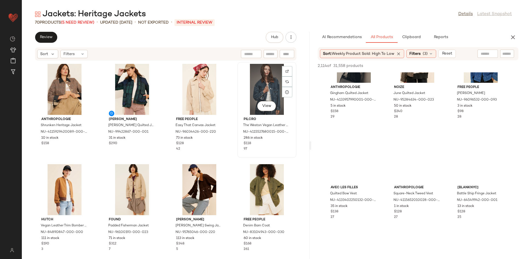
click at [239, 148] on div "Pilcro The Weston Vegan Leather Collar Denim Jacket NU-4115527680015-000-093 28…" at bounding box center [266, 133] width 55 height 37
click at [237, 161] on div "Anthropologie Shrunken Heritage Jacket NU-4115929420089-000-029 10 in stock $15…" at bounding box center [166, 156] width 288 height 191
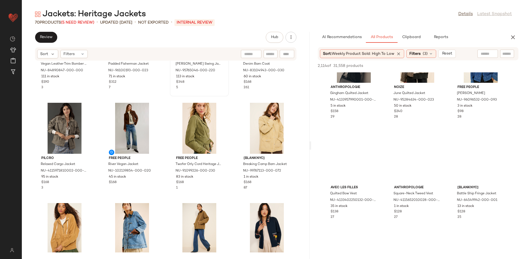
scroll to position [213, 0]
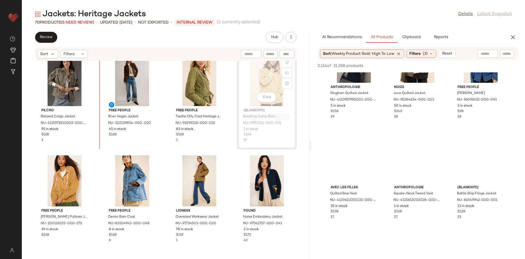
scroll to position [206, 0]
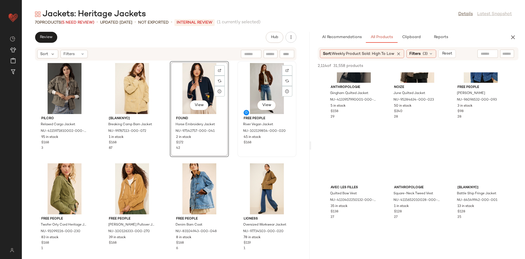
click at [238, 155] on div "View Free People River Vegan Jacket NU-102139854-000-020 45 in stock $168" at bounding box center [267, 109] width 58 height 95
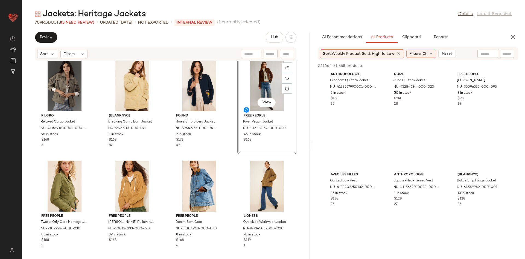
scroll to position [358, 0]
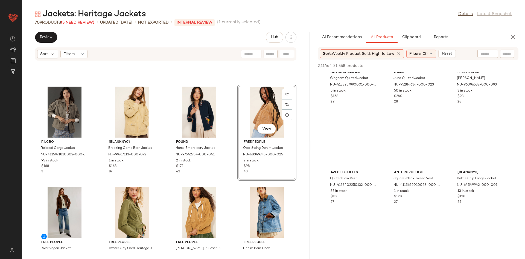
scroll to position [119, 0]
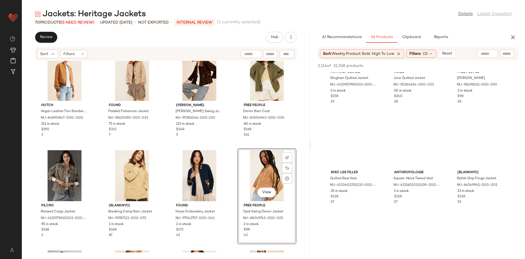
click at [227, 141] on div "Hutch Vegan Leather Trim Bomber Jacket NU-84890847-000-000 111 in stock $190 3 …" at bounding box center [166, 156] width 288 height 191
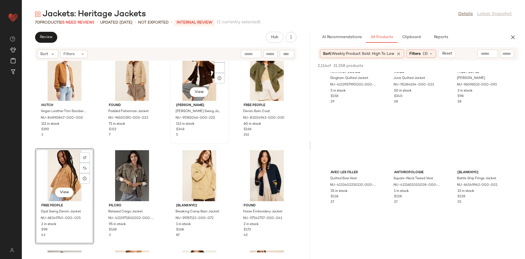
click at [172, 140] on div "View Carleen Laurel Corduroy Swing Jacket NU-95765046-000-220 113 in stock $348…" at bounding box center [199, 95] width 58 height 95
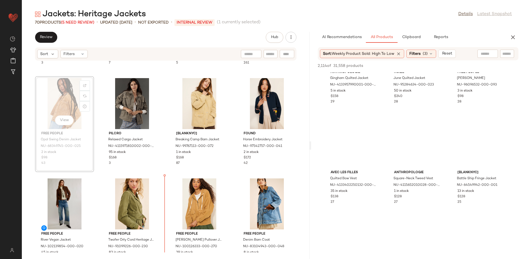
scroll to position [207, 0]
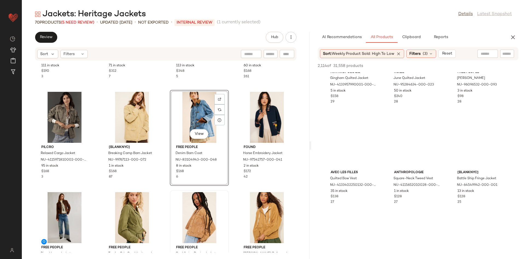
scroll to position [225, 0]
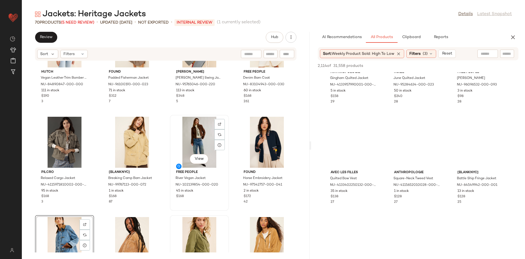
scroll to position [150, 0]
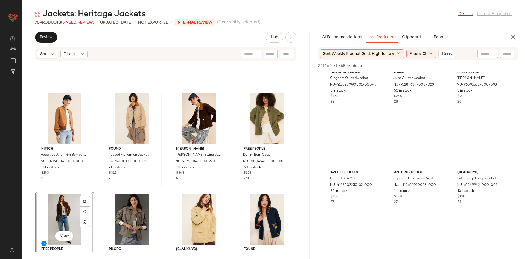
click at [160, 182] on div "Hutch Vegan Leather Trim Bomber Jacket NU-84890847-000-000 111 in stock $190 3 …" at bounding box center [166, 156] width 288 height 191
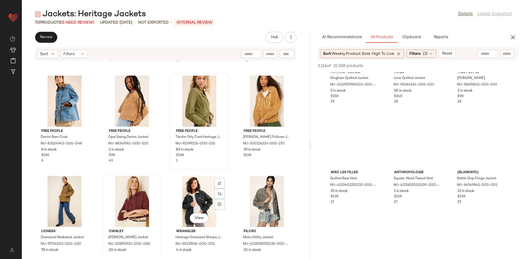
scroll to position [297, 0]
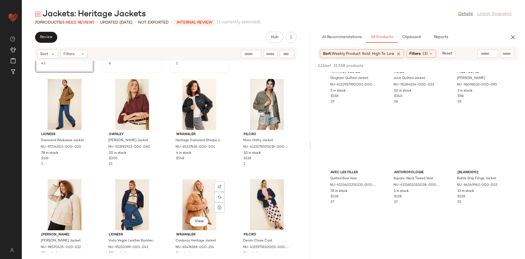
scroll to position [301, 0]
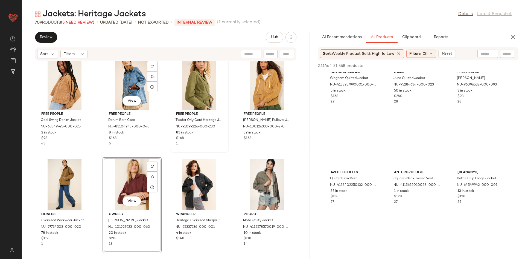
scroll to position [302, 0]
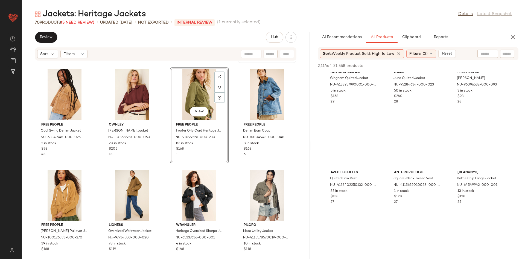
scroll to position [229, 0]
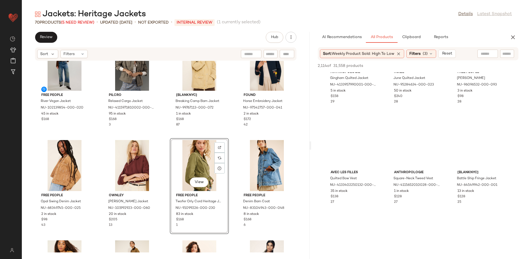
click at [162, 129] on div "Free People River Vegan Jacket NU-102139854-000-020 45 in stock $168 Pilcro Rel…" at bounding box center [166, 156] width 288 height 191
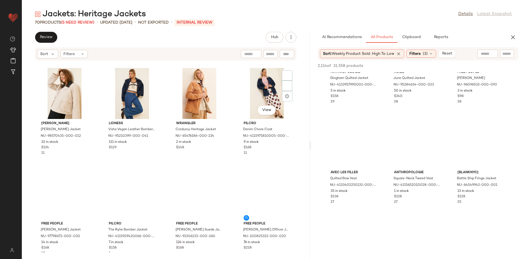
scroll to position [501, 0]
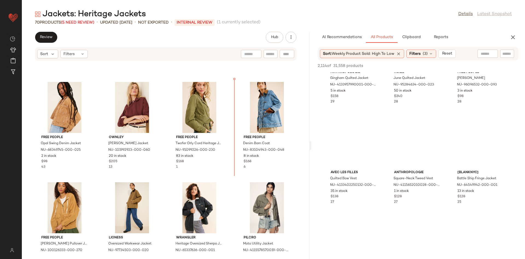
scroll to position [281, 0]
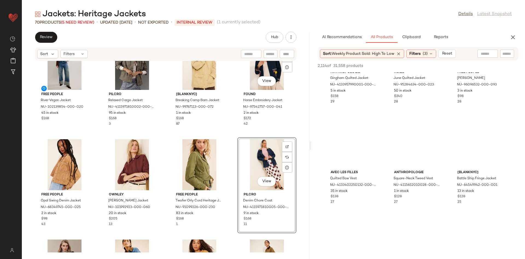
scroll to position [286, 0]
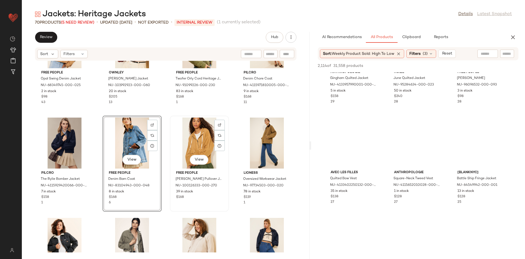
scroll to position [351, 0]
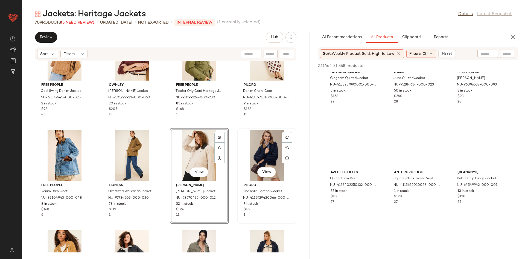
scroll to position [345, 0]
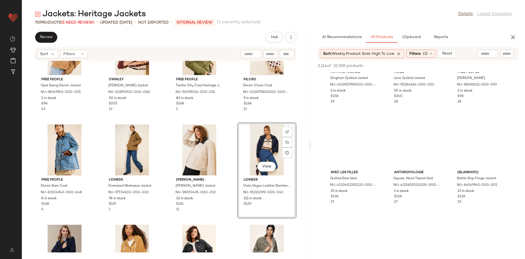
click at [234, 120] on div "Free People Opal Swing Denim Jacket NU-68349745-000-025 2 in stock $98 43 Ownle…" at bounding box center [166, 156] width 288 height 191
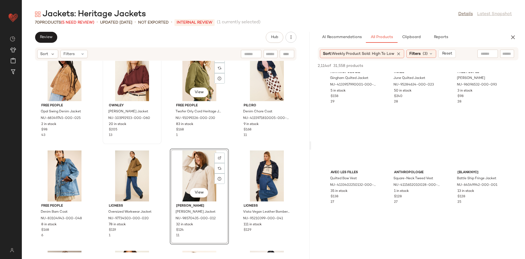
scroll to position [317, 0]
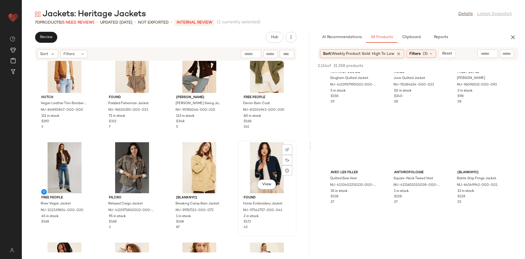
scroll to position [185, 0]
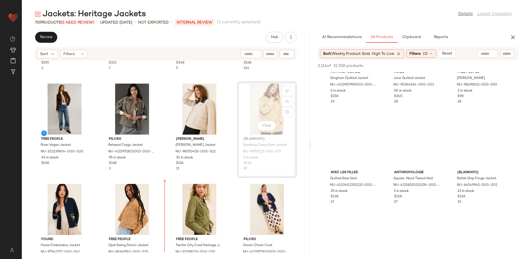
scroll to position [188, 0]
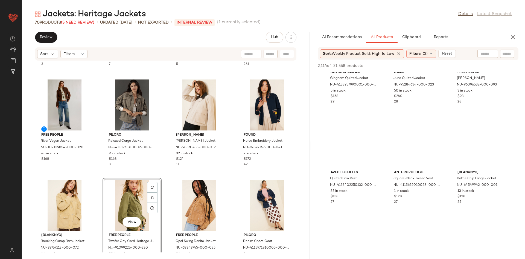
click at [164, 180] on div "Hutch Vegan Leather Trim Bomber Jacket NU-84890847-000-000 111 in stock $190 3 …" at bounding box center [166, 156] width 288 height 191
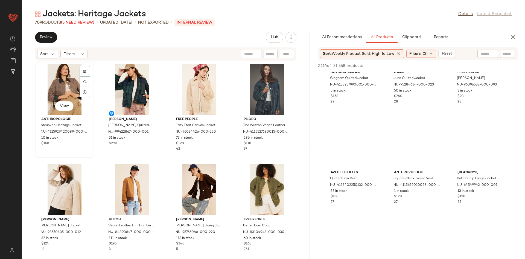
click at [89, 155] on div "View Anthropologie Shrunken Heritage Jacket NU-4115929420089-000-029 10 in stoc…" at bounding box center [65, 109] width 58 height 95
click at [152, 164] on div "View" at bounding box center [132, 189] width 55 height 51
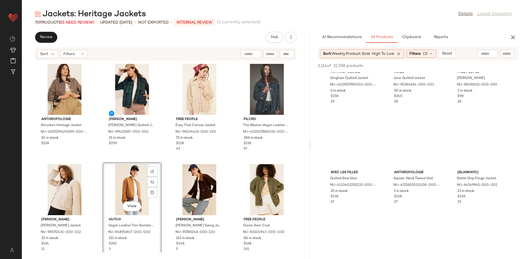
click at [163, 161] on div "Anthropologie Shrunken Heritage Jacket NU-4115929420089-000-029 10 in stock $15…" at bounding box center [166, 156] width 288 height 191
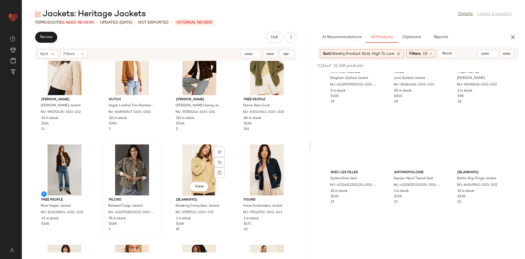
scroll to position [120, 0]
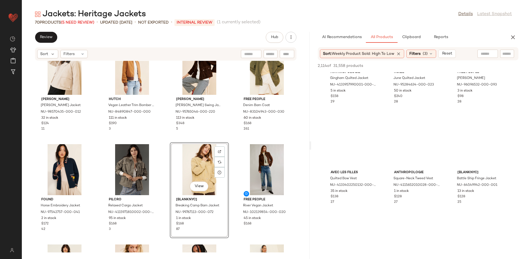
click at [172, 144] on div "View" at bounding box center [199, 169] width 55 height 51
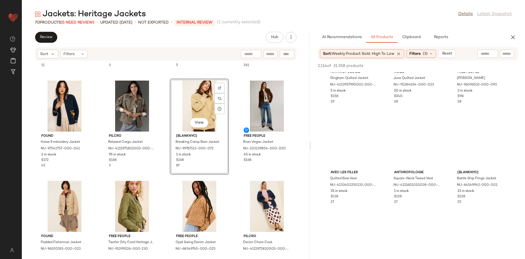
click at [227, 166] on div "View [BLANKNYC] Breaking Camp Barn Jacket NU-99767113-000-072 1 in stock $168 87" at bounding box center [199, 127] width 59 height 96
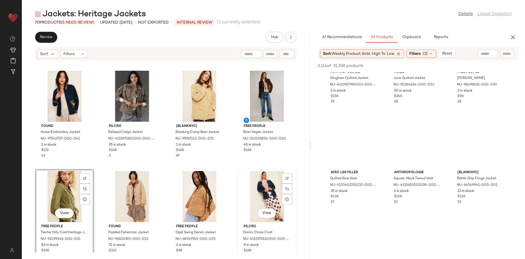
scroll to position [198, 0]
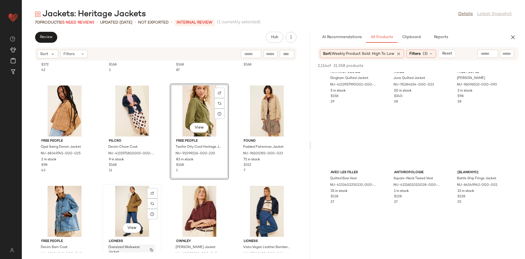
scroll to position [306, 0]
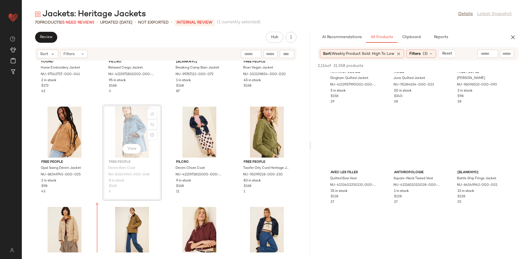
scroll to position [298, 0]
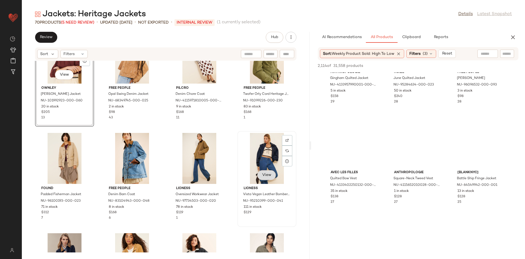
scroll to position [337, 0]
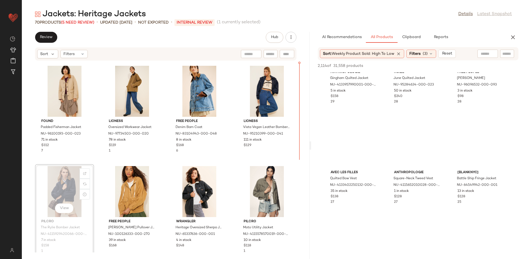
scroll to position [379, 0]
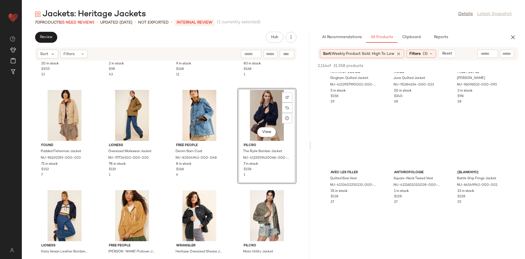
click at [238, 181] on div "View Pilcro The Rylie Bomber Jacket NU-4115929420066-000-041 7 in stock $158 1" at bounding box center [267, 136] width 59 height 96
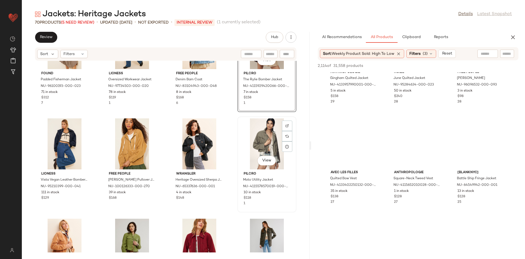
scroll to position [452, 0]
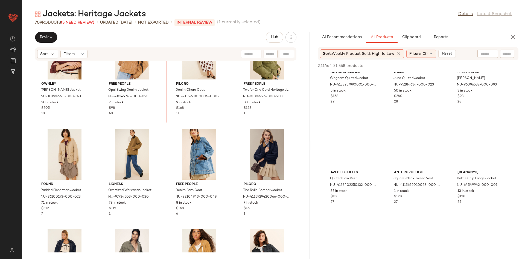
scroll to position [324, 0]
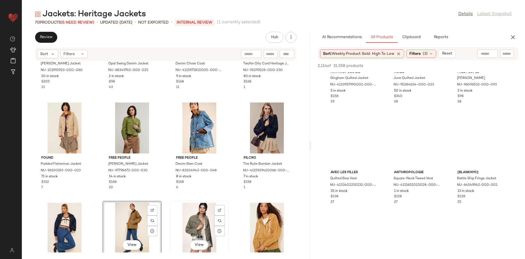
scroll to position [473, 0]
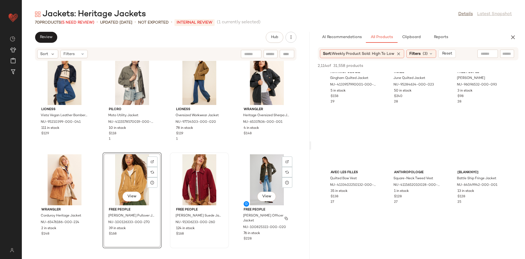
scroll to position [519, 0]
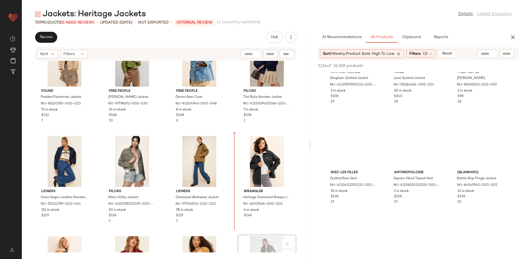
scroll to position [434, 0]
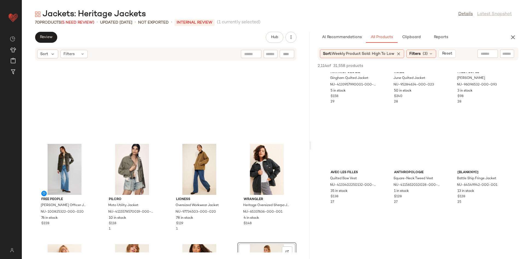
scroll to position [421, 0]
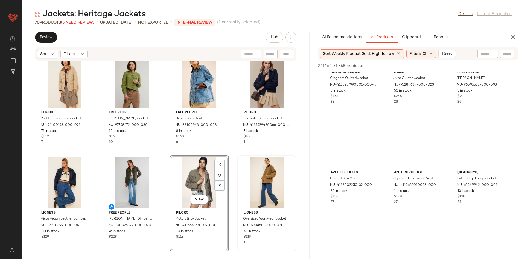
scroll to position [418, 0]
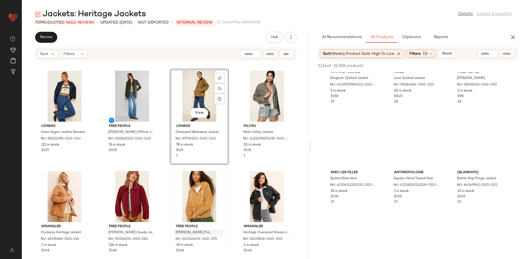
scroll to position [526, 0]
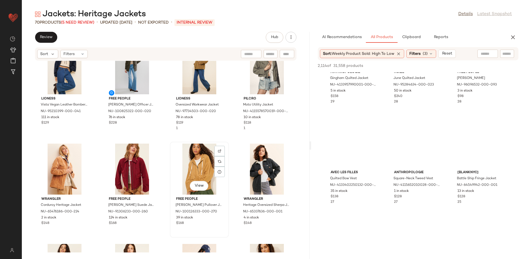
click at [194, 176] on div "View" at bounding box center [199, 168] width 55 height 51
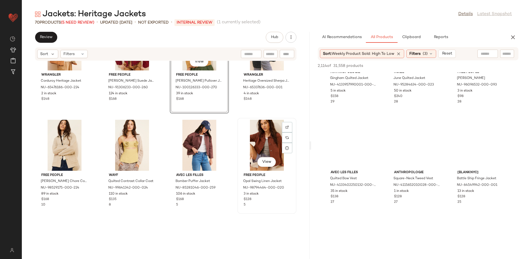
scroll to position [651, 0]
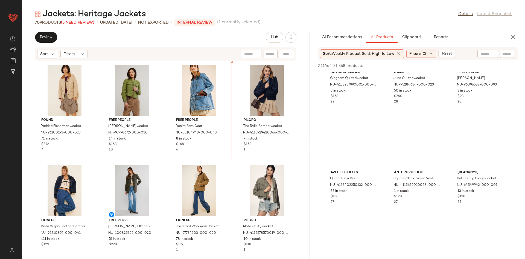
scroll to position [375, 0]
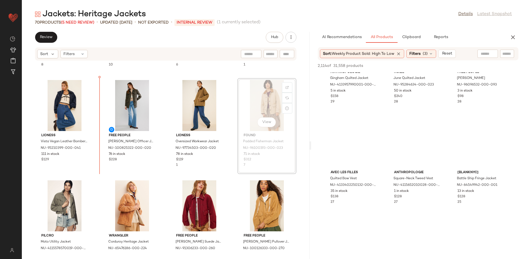
scroll to position [489, 0]
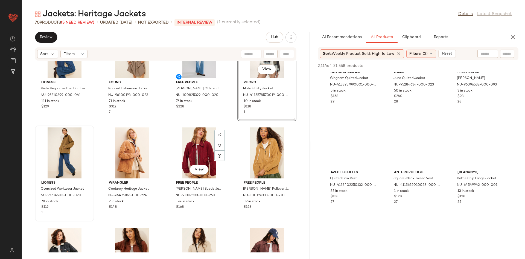
scroll to position [552, 0]
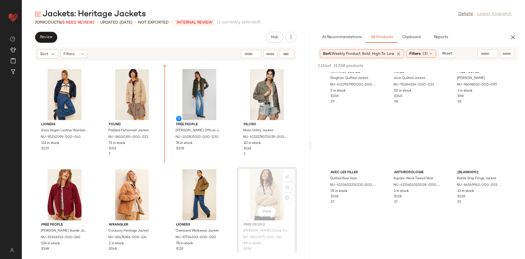
scroll to position [498, 0]
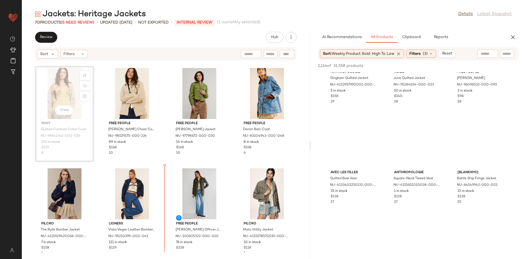
scroll to position [402, 0]
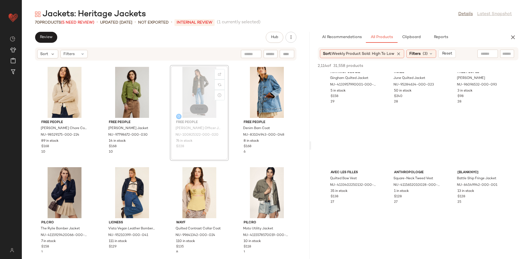
scroll to position [405, 0]
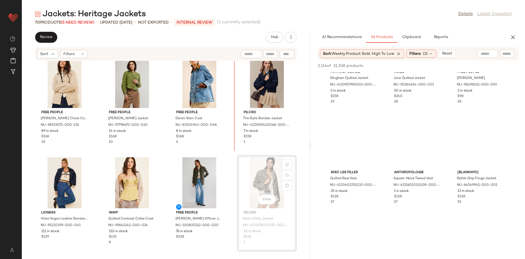
scroll to position [447, 0]
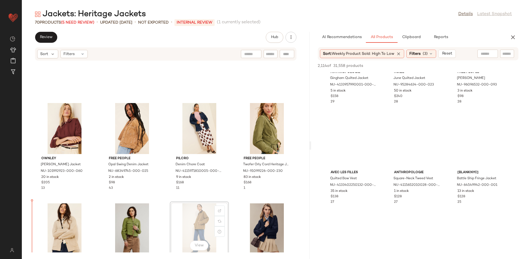
scroll to position [270, 0]
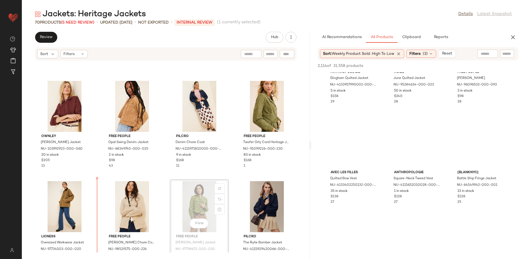
scroll to position [304, 0]
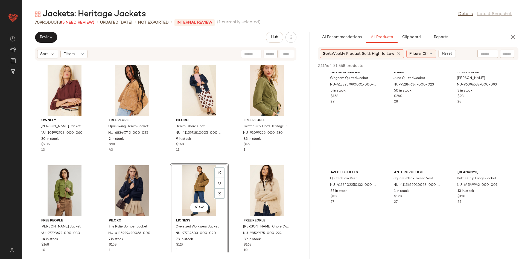
click at [161, 163] on div "Ownley Tobias Bomber Jacket NU-101992923-000-060 20 in stock $205 13 Free Peopl…" at bounding box center [166, 156] width 288 height 191
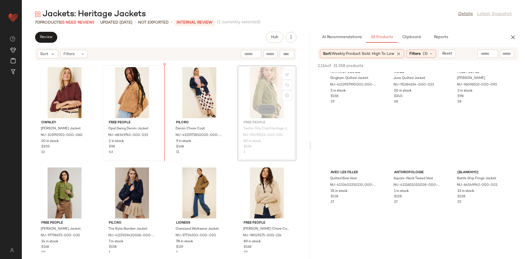
scroll to position [301, 0]
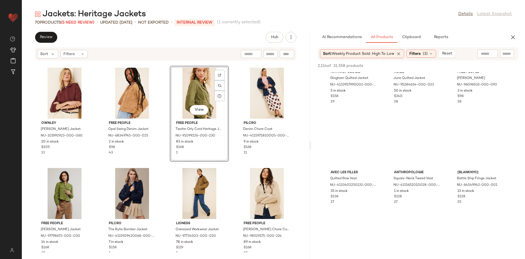
click at [167, 158] on div "Ownley Tobias Bomber Jacket NU-101992923-000-060 20 in stock $205 13 Free Peopl…" at bounding box center [166, 156] width 288 height 191
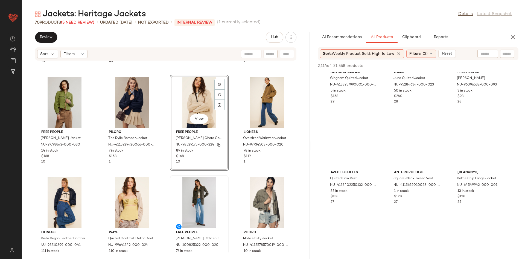
scroll to position [394, 0]
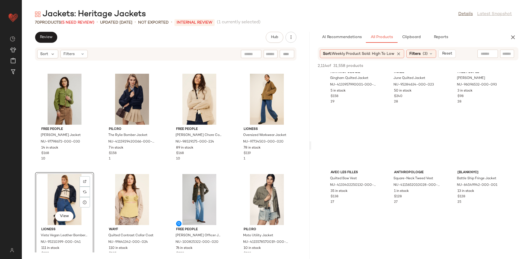
scroll to position [396, 0]
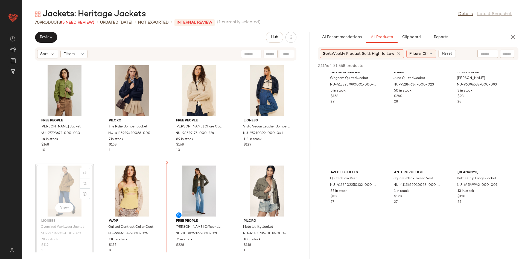
scroll to position [406, 0]
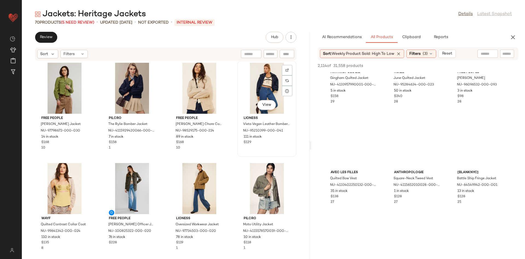
click at [238, 149] on div "View Lioness Vista Vegan Leather Bomber Jacket NU-95210399-000-041 111 in stock…" at bounding box center [267, 108] width 58 height 95
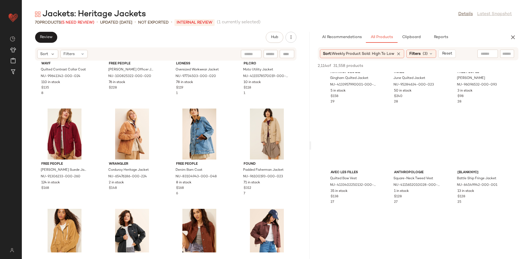
scroll to position [562, 0]
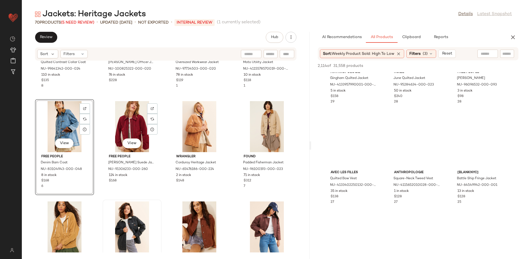
scroll to position [591, 0]
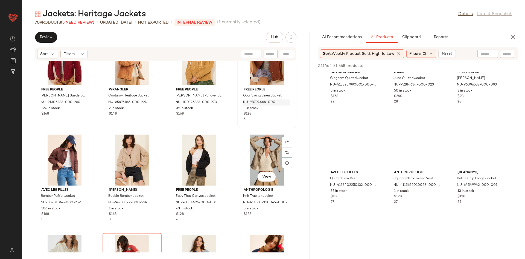
scroll to position [766, 0]
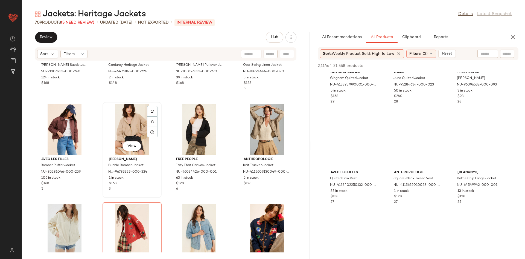
click at [126, 130] on div "View" at bounding box center [132, 129] width 55 height 51
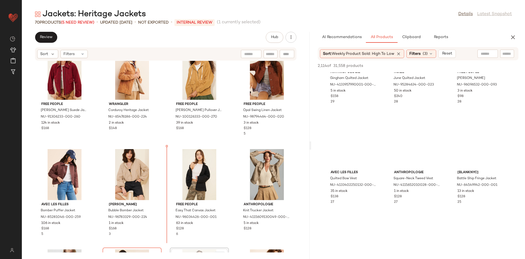
scroll to position [678, 0]
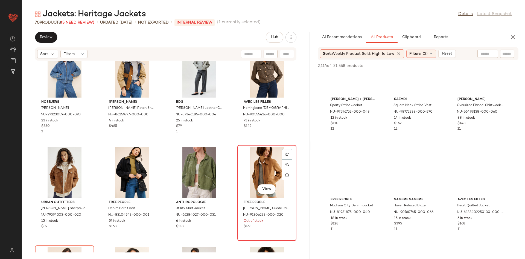
scroll to position [1100, 0]
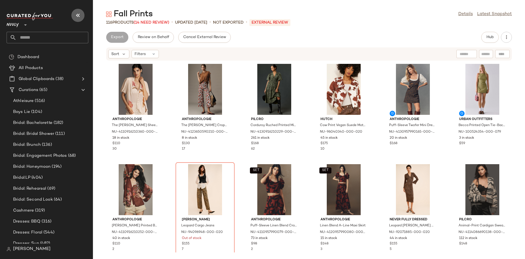
click at [76, 13] on icon "button" at bounding box center [78, 15] width 7 height 7
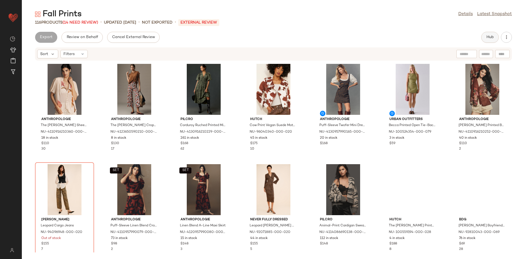
click at [442, 37] on span "Hub" at bounding box center [491, 37] width 8 height 4
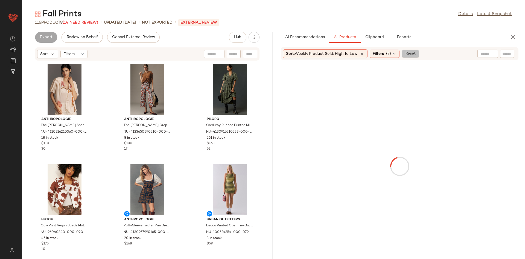
click at [409, 55] on span "Reset" at bounding box center [410, 53] width 10 height 4
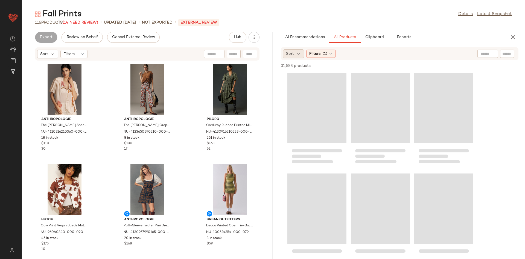
click at [295, 50] on div "Sort" at bounding box center [293, 53] width 21 height 9
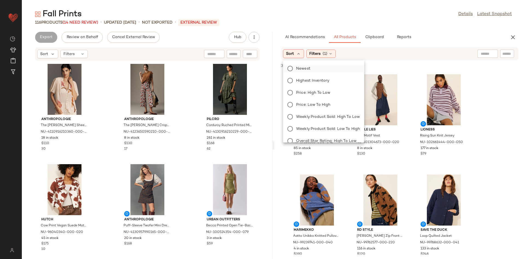
click at [316, 71] on label "Newest" at bounding box center [327, 69] width 66 height 8
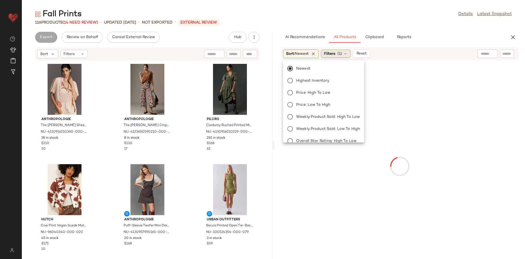
click at [334, 53] on span "Filters" at bounding box center [329, 54] width 11 height 6
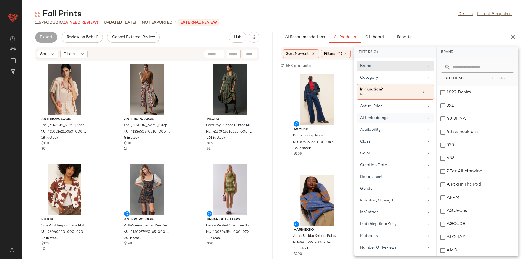
click at [374, 124] on div "AI Embeddings" at bounding box center [395, 129] width 77 height 11
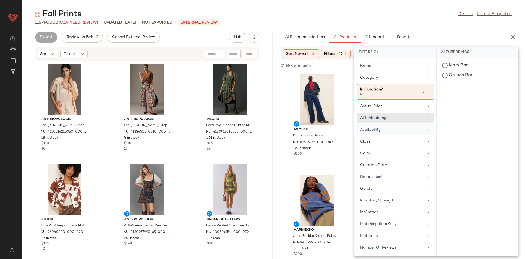
click at [382, 131] on div "Availability" at bounding box center [392, 130] width 64 height 6
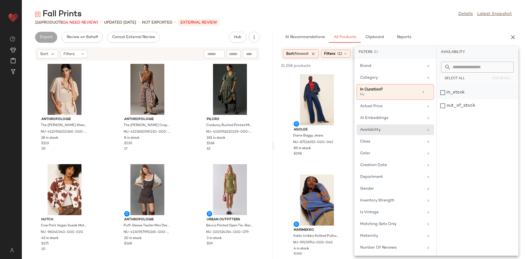
drag, startPoint x: 463, startPoint y: 86, endPoint x: 455, endPoint y: 94, distance: 11.4
click at [442, 99] on div "in_stock" at bounding box center [478, 105] width 82 height 13
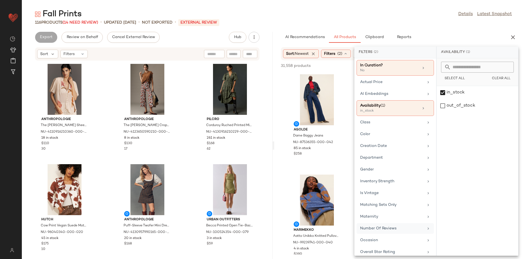
scroll to position [76, 0]
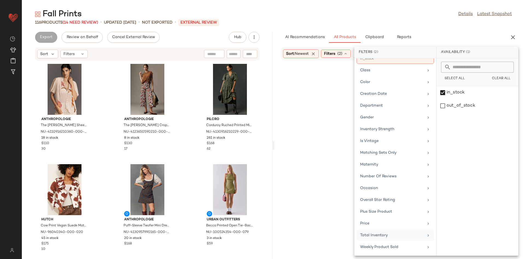
click at [379, 212] on div "Total Inventory" at bounding box center [395, 246] width 77 height 11
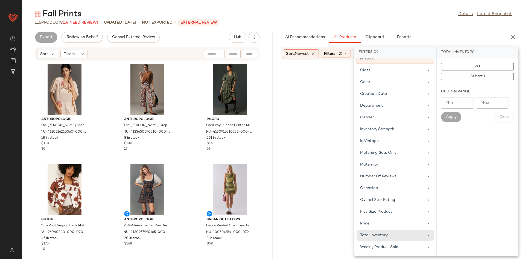
click at [442, 107] on input "Min" at bounding box center [457, 102] width 33 height 11
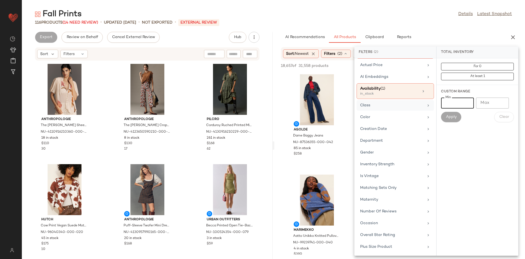
scroll to position [0, 0]
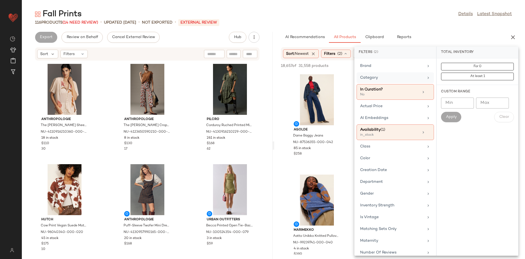
click at [389, 75] on div "Category" at bounding box center [392, 78] width 64 height 6
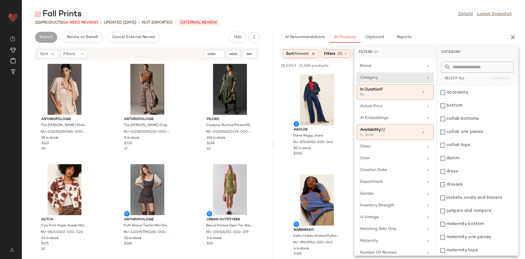
click at [442, 72] on input "text" at bounding box center [481, 67] width 60 height 11
click at [442, 77] on span "Select All" at bounding box center [455, 79] width 21 height 4
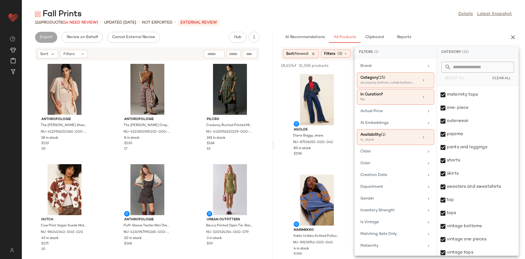
scroll to position [51, 0]
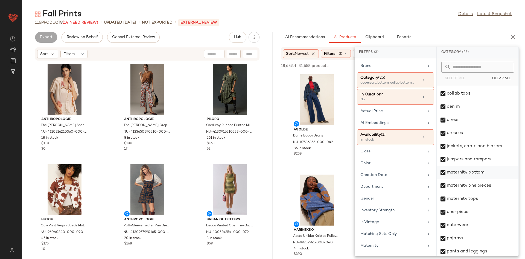
click at [442, 167] on div "maternity bottom" at bounding box center [478, 172] width 82 height 13
click at [442, 177] on div "maternity bottom" at bounding box center [478, 172] width 82 height 13
click at [442, 189] on div "maternity one pieces" at bounding box center [478, 185] width 82 height 13
click at [442, 200] on div "maternity tops" at bounding box center [478, 198] width 82 height 13
click at [442, 166] on div "maternity bottom" at bounding box center [478, 172] width 82 height 13
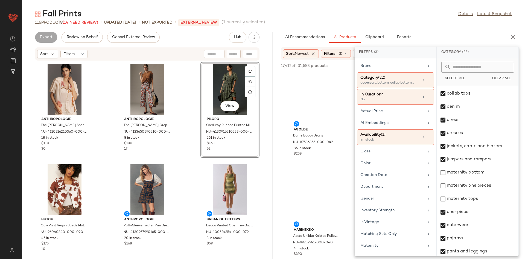
click at [274, 143] on div at bounding box center [274, 145] width 2 height 227
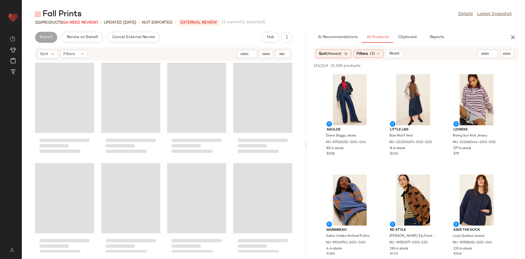
drag, startPoint x: 274, startPoint y: 143, endPoint x: 308, endPoint y: 146, distance: 34.1
click at [308, 146] on div "Fall Prints Details Latest Snapshot 116 Products (14 Need Review) • updated Aug…" at bounding box center [274, 134] width 504 height 250
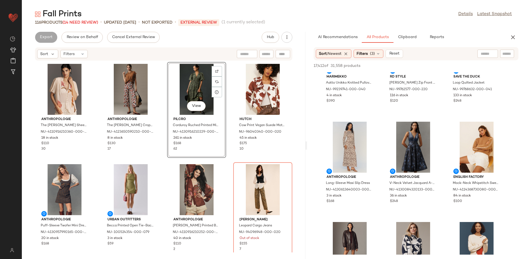
scroll to position [230, 0]
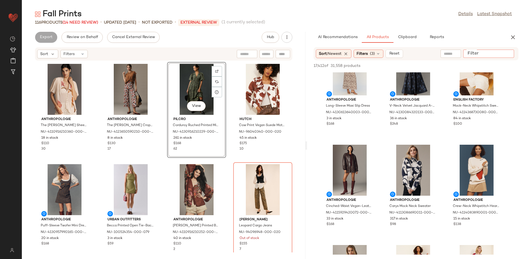
click at [442, 51] on div at bounding box center [489, 54] width 51 height 8
type input "*****"
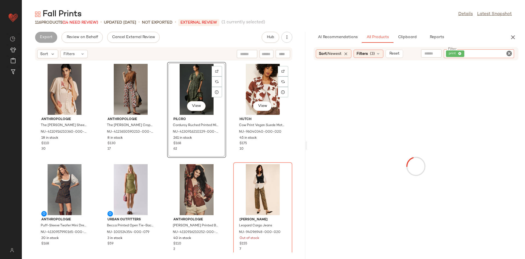
click at [229, 158] on div "Anthropologie The Estela Sheer Printed Blouse: Short-Sleeve Edition NU-41109162…" at bounding box center [164, 156] width 284 height 191
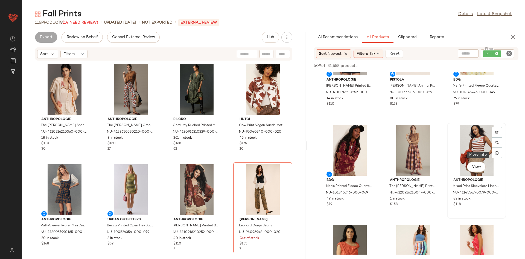
scroll to position [0, 0]
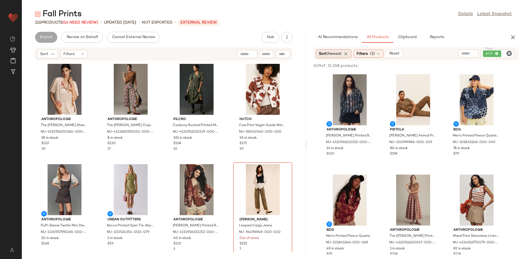
click at [336, 53] on span "Newest" at bounding box center [335, 54] width 14 height 4
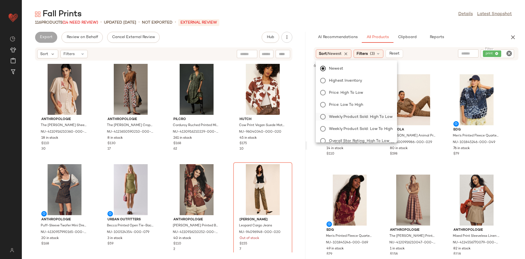
click at [366, 118] on span "Weekly Product Sold: High to Low" at bounding box center [361, 117] width 64 height 6
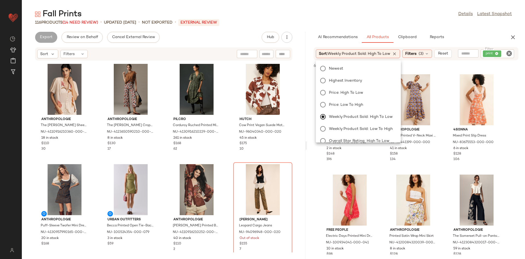
click at [227, 153] on div "Anthropologie The Estela Sheer Printed Blouse: Short-Sleeve Edition NU-41109162…" at bounding box center [164, 156] width 284 height 191
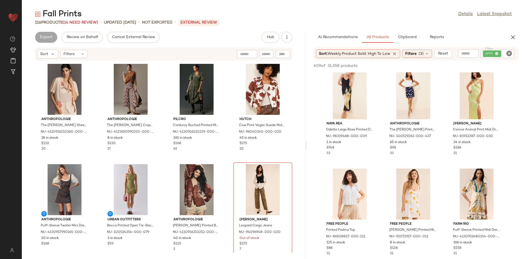
scroll to position [506, 0]
click at [417, 115] on button "View" at bounding box center [413, 111] width 19 height 10
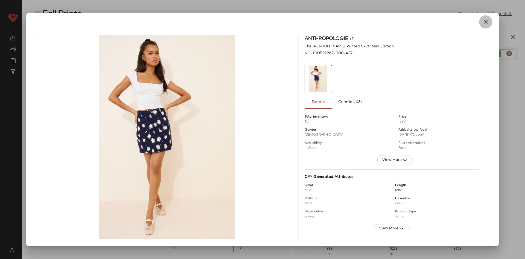
click at [442, 25] on button "button" at bounding box center [485, 21] width 13 height 13
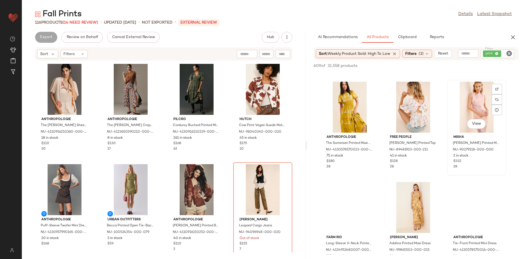
scroll to position [795, 0]
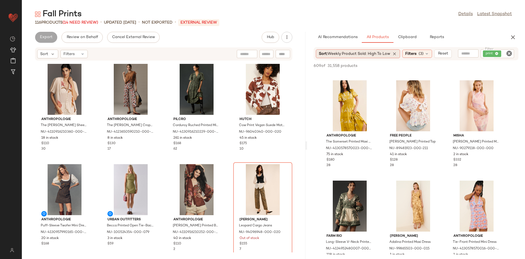
click at [372, 53] on span "Weekly Product Sold: High to Low" at bounding box center [359, 54] width 63 height 4
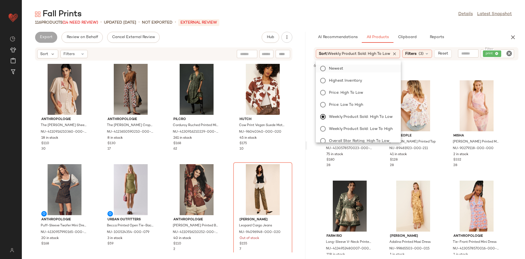
click at [365, 65] on label "Newest" at bounding box center [362, 69] width 70 height 8
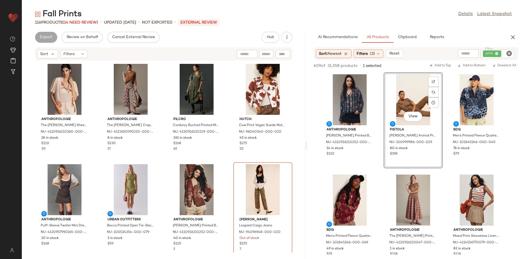
click at [221, 161] on div "Anthropologie The Estela Sheer Printed Blouse: Short-Sleeve Edition NU-41109162…" at bounding box center [164, 156] width 284 height 191
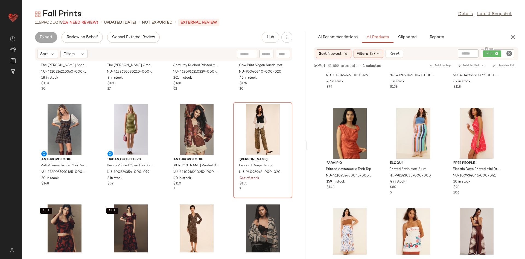
scroll to position [231, 0]
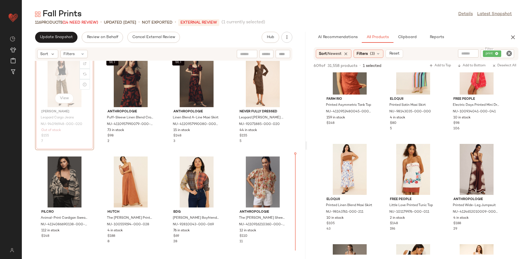
scroll to position [213, 0]
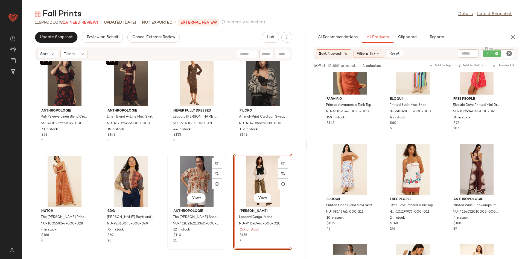
click at [220, 155] on div "View Anthropologie The Estela Sheer Printed Blouse: Short-Sleeve Edition NU-411…" at bounding box center [197, 201] width 58 height 95
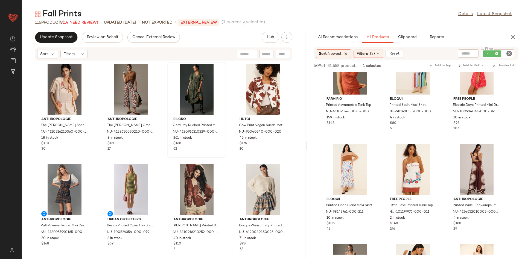
click at [219, 155] on div "Pilcro Corduroy Ruched Printed Midi Dress NU-4130916210229-000-038 261 in stock…" at bounding box center [197, 109] width 58 height 95
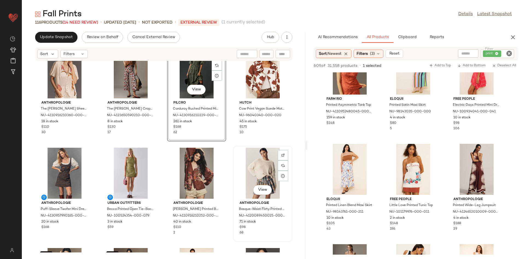
click at [239, 148] on div "View" at bounding box center [262, 173] width 55 height 51
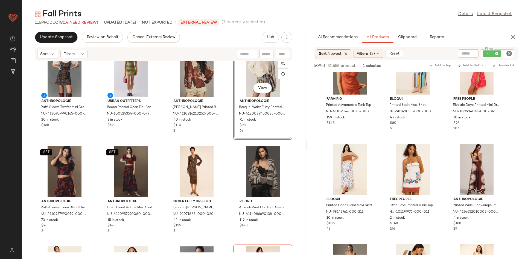
scroll to position [114, 0]
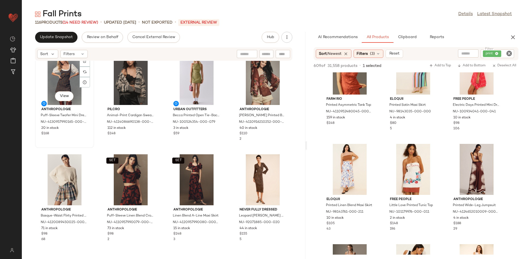
scroll to position [114, 0]
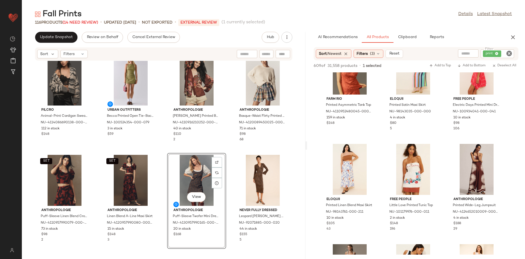
click at [227, 145] on div "Pilcro Animal-Print Cardigan Sweater NU-4114086690138-000-015 112 in stock $148…" at bounding box center [164, 156] width 284 height 191
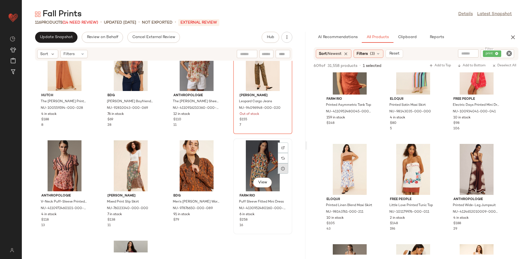
scroll to position [346, 0]
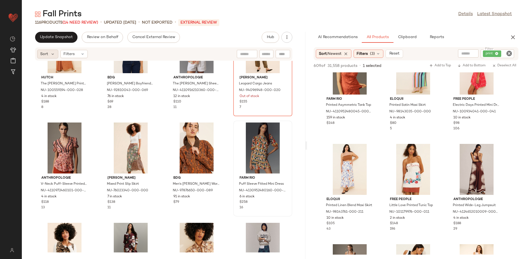
click at [46, 57] on div "Sort" at bounding box center [47, 54] width 21 height 9
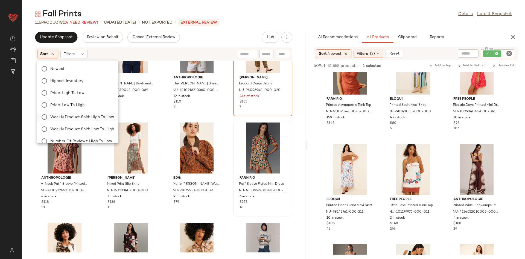
click at [91, 117] on span "Weekly Product Sold: High to Low" at bounding box center [82, 117] width 64 height 6
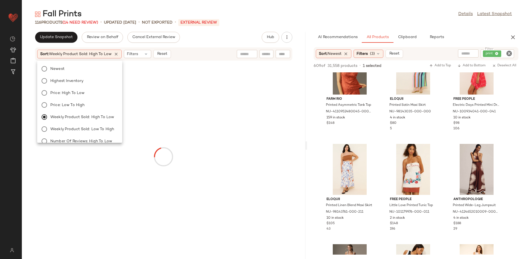
click at [250, 164] on div at bounding box center [164, 156] width 282 height 189
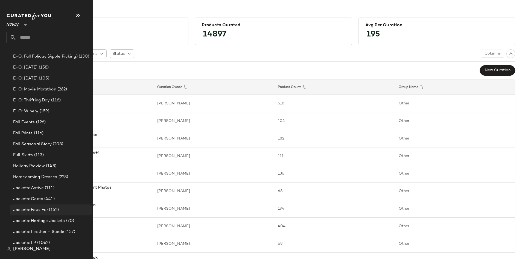
scroll to position [241, 0]
click at [45, 129] on div "Fall Prints (116)" at bounding box center [51, 133] width 82 height 11
click at [47, 121] on div "Fall Events (126)" at bounding box center [50, 122] width 78 height 6
click at [38, 146] on span "Fall Seasonal Story" at bounding box center [32, 144] width 39 height 6
click at [39, 156] on span "(113)" at bounding box center [38, 155] width 11 height 6
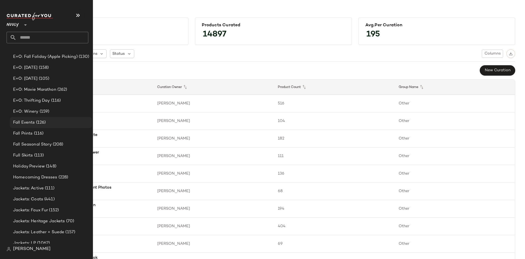
click at [37, 119] on span "(126)" at bounding box center [40, 122] width 11 height 6
click at [35, 134] on span "(116)" at bounding box center [38, 133] width 11 height 6
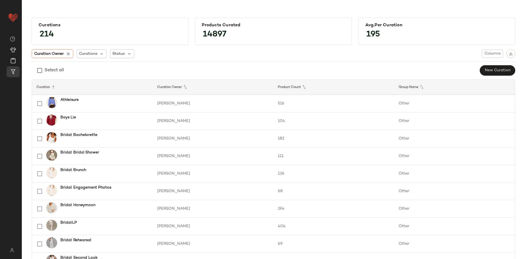
scroll to position [0, 0]
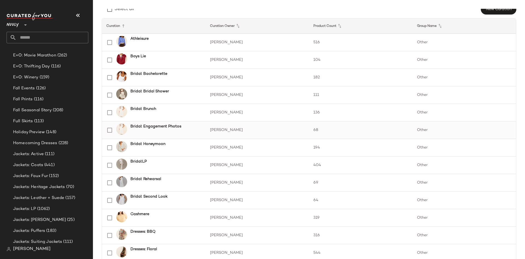
scroll to position [275, 0]
click at [60, 102] on div "Fall Prints (116)" at bounding box center [50, 99] width 78 height 6
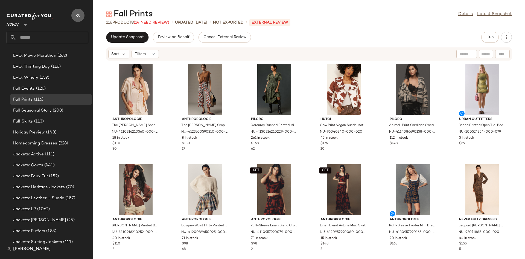
click at [78, 16] on icon "button" at bounding box center [78, 15] width 7 height 7
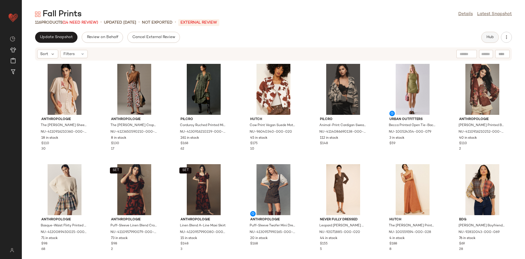
click at [493, 39] on button "Hub" at bounding box center [491, 37] width 18 height 11
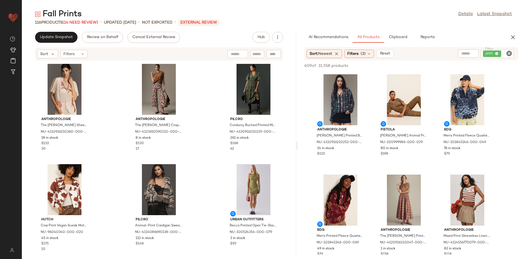
drag, startPoint x: 273, startPoint y: 104, endPoint x: 298, endPoint y: 104, distance: 24.6
click at [298, 104] on div "Fall Prints Details Latest Snapshot 116 Products (14 Need Review) • updated [DA…" at bounding box center [274, 134] width 504 height 250
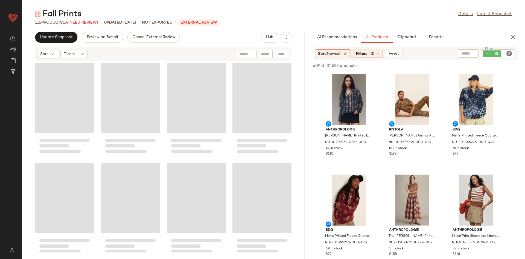
drag, startPoint x: 298, startPoint y: 110, endPoint x: 308, endPoint y: 111, distance: 9.9
click at [308, 111] on div "Fall Prints Details Latest Snapshot 116 Products (14 Need Review) • updated [DA…" at bounding box center [274, 134] width 504 height 250
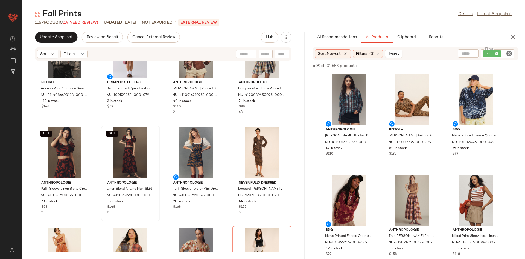
scroll to position [199, 0]
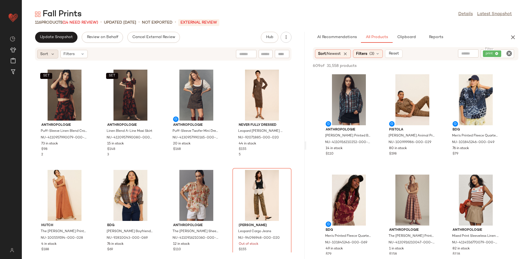
click at [47, 57] on div "Sort" at bounding box center [47, 54] width 21 height 9
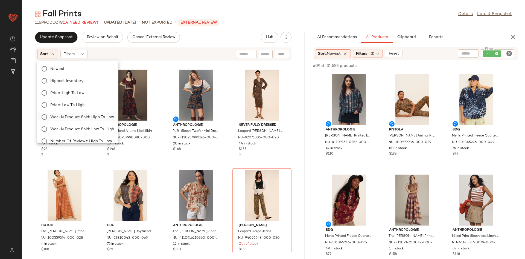
click at [92, 117] on span "Weekly Product Sold: High to Low" at bounding box center [82, 117] width 64 height 6
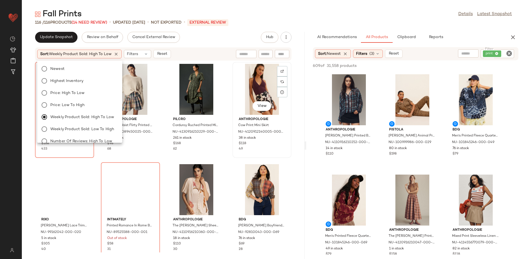
click at [233, 154] on div "View Anthropologie Cow Print Mini Skirt NU-4120912140005-000-009 38 in stock $1…" at bounding box center [262, 109] width 58 height 95
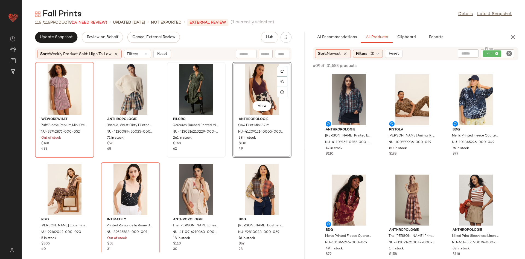
click at [224, 139] on div "Pilcro Corduroy Ruched Printed Midi Dress NU-4130916210229-000-038 261 in stock…" at bounding box center [196, 110] width 59 height 96
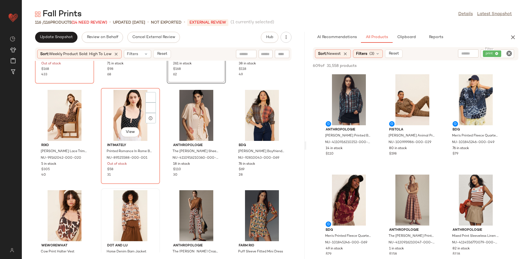
scroll to position [113, 0]
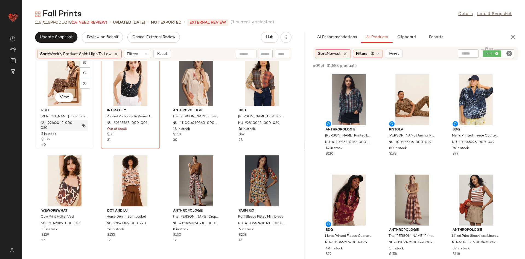
click at [80, 123] on div "NU-99162042-000-020" at bounding box center [64, 125] width 48 height 11
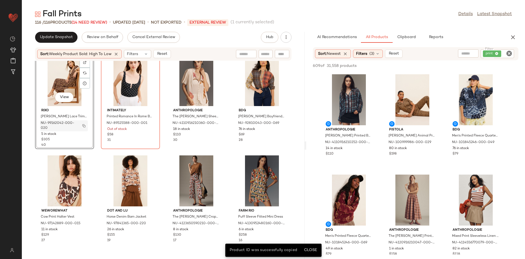
click at [84, 125] on img "button" at bounding box center [83, 125] width 3 height 3
click at [167, 52] on span "Reset" at bounding box center [162, 54] width 10 height 4
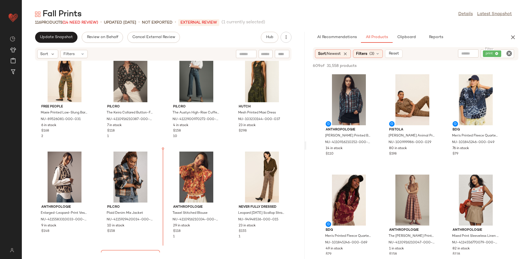
scroll to position [1466, 0]
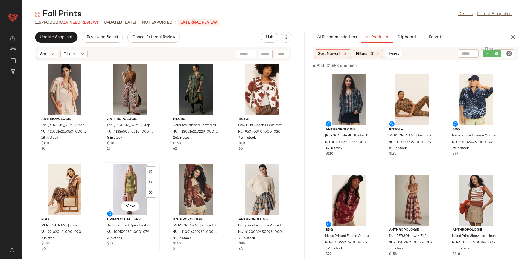
click at [155, 162] on div "View Urban Outfitters Becca Printed Open Tie-Back Fit-And-Flare Mini Dress NU-1…" at bounding box center [130, 210] width 59 height 96
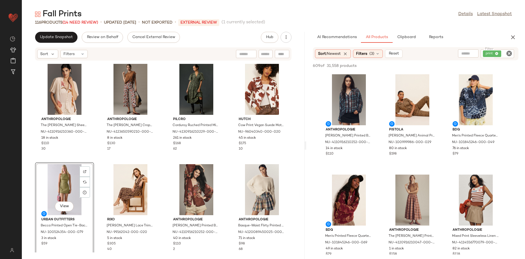
click at [102, 157] on div "Anthropologie The [PERSON_NAME] Cropped Wide-Leg Printed Pants NU-4123650590210…" at bounding box center [131, 109] width 58 height 95
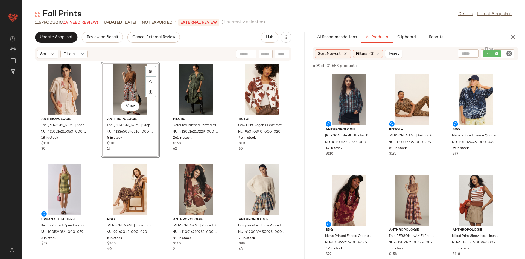
click at [98, 160] on div "Anthropologie The [PERSON_NAME] Sheer Printed Blouse: Short-Sleeve Edition NU-4…" at bounding box center [163, 156] width 283 height 191
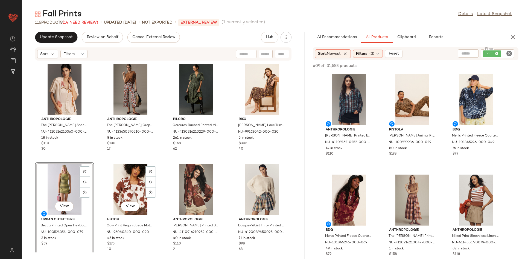
click at [92, 158] on div "Anthropologie The [PERSON_NAME] Sheer Printed Blouse: Short-Sleeve Edition NU-4…" at bounding box center [163, 156] width 283 height 191
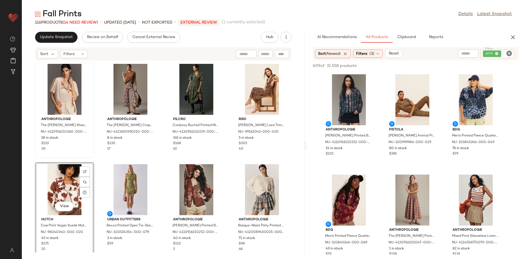
click at [86, 157] on div "Anthropologie The [PERSON_NAME] Printed Blouse: Short-Sleeve Edition NU-4110916…" at bounding box center [65, 109] width 58 height 95
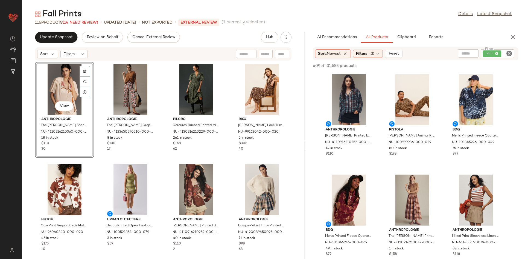
click at [93, 161] on div "View Anthropologie The [PERSON_NAME] Sheer Printed Blouse: Short-Sleeve Edition…" at bounding box center [163, 156] width 283 height 191
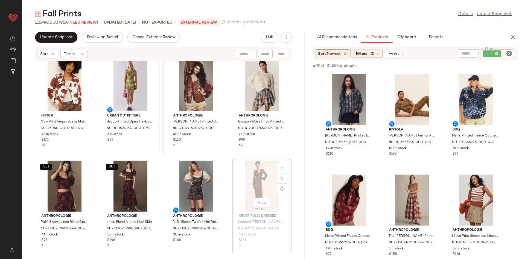
scroll to position [107, 0]
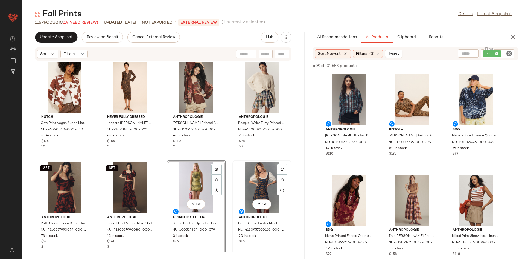
click at [233, 160] on div "View Anthropologie Puff-Sleeve Twofer Mini Dress NU-4130957990165-000-041 20 in…" at bounding box center [262, 208] width 59 height 96
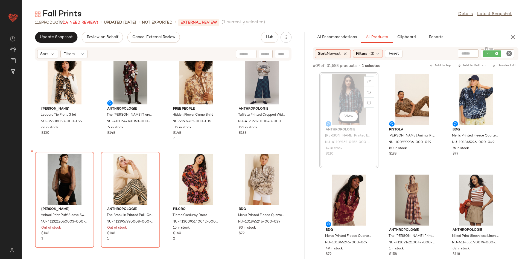
scroll to position [516, 0]
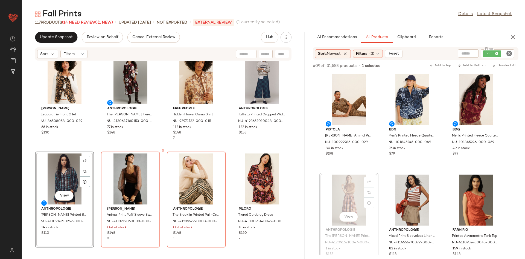
scroll to position [516, 0]
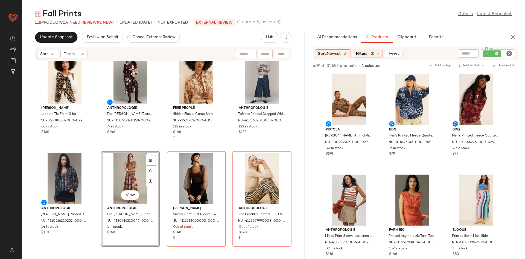
click at [167, 143] on div "Free People Hidden Flower Camo Shirt NU-92974732-000-015 112 in stock $148 7" at bounding box center [196, 99] width 59 height 96
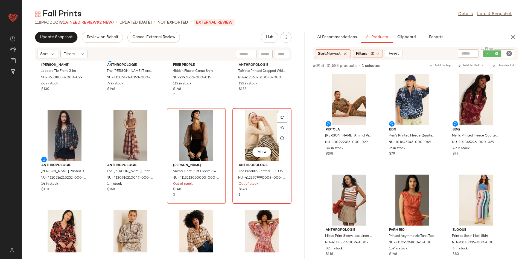
scroll to position [574, 0]
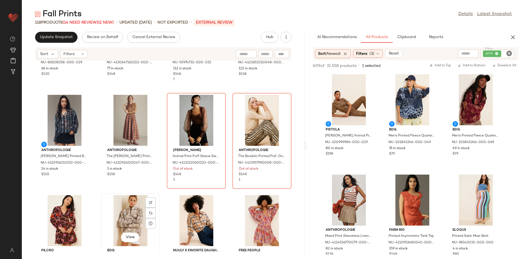
scroll to position [575, 0]
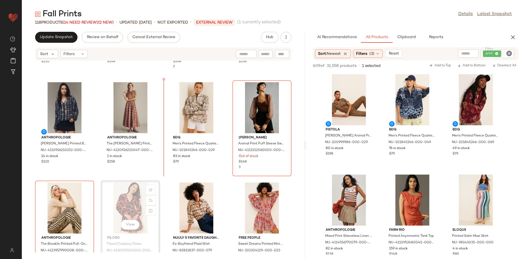
scroll to position [588, 0]
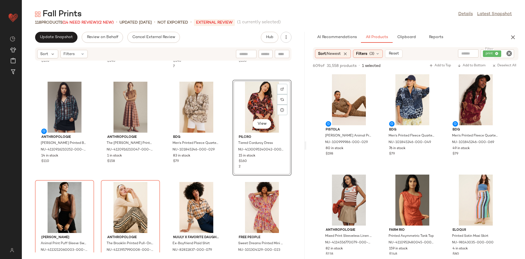
click at [219, 177] on div "Damson Madder Leopard Tie Front Gilet NU-86508058-000-029 66 in stock $130 Anth…" at bounding box center [163, 156] width 283 height 191
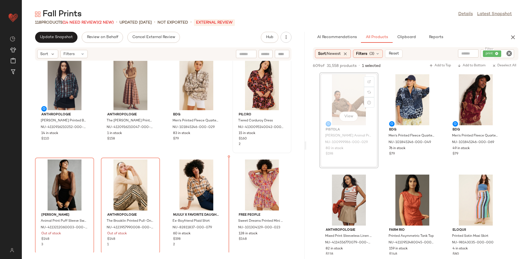
scroll to position [611, 0]
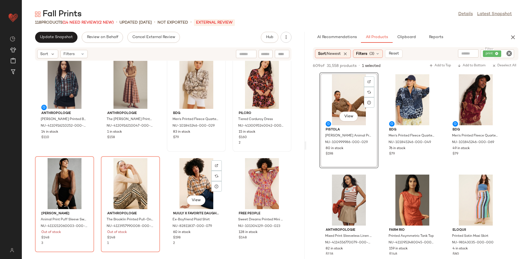
click at [219, 151] on div "BDG Men's Printed Fleece Quarter Zip Sweatshirt NU-101845246-000-029 83 in stoc…" at bounding box center [196, 104] width 59 height 96
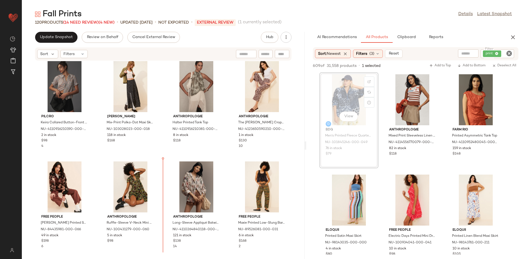
scroll to position [1311, 0]
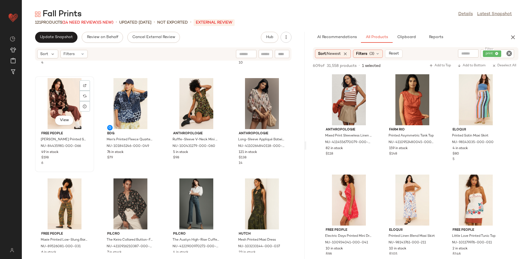
click at [56, 102] on div "View" at bounding box center [64, 103] width 55 height 51
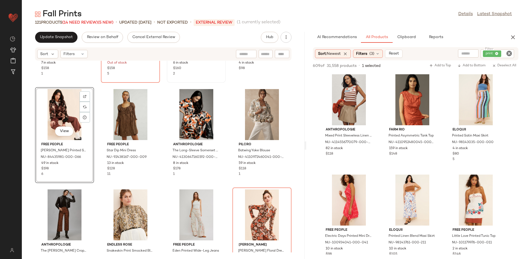
scroll to position [1722, 0]
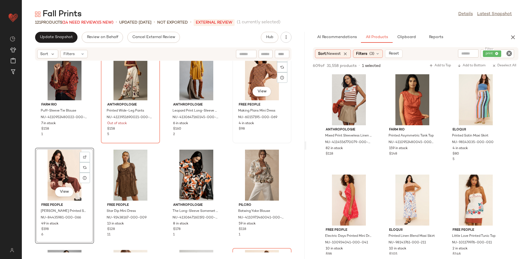
click at [248, 74] on div "View" at bounding box center [262, 74] width 55 height 51
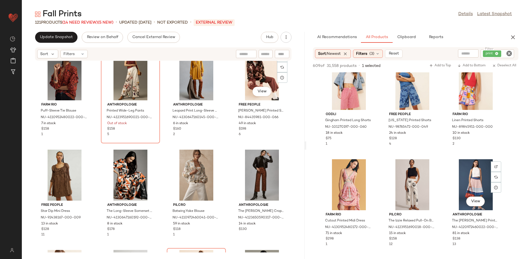
scroll to position [1397, 0]
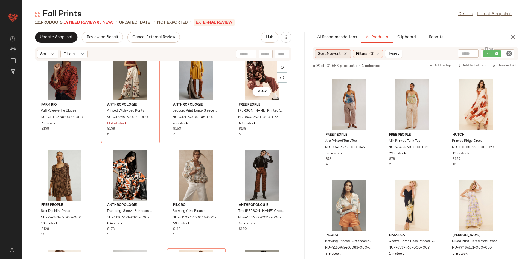
click at [326, 53] on span "Sort: Newest" at bounding box center [329, 54] width 23 height 6
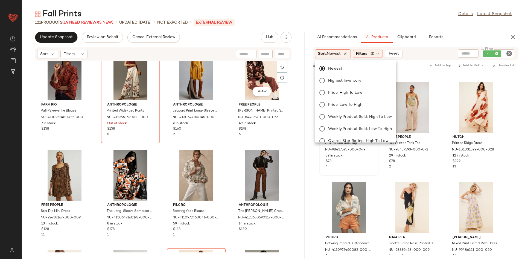
scroll to position [1394, 0]
click at [383, 120] on div "Newest Highest Inventory Price: High to Low Price: Low to High Weekly Product S…" at bounding box center [355, 122] width 82 height 120
click at [383, 116] on span "Weekly Product Sold: High to Low" at bounding box center [360, 117] width 64 height 6
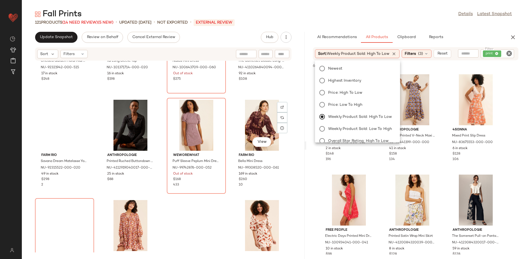
scroll to position [2773, 0]
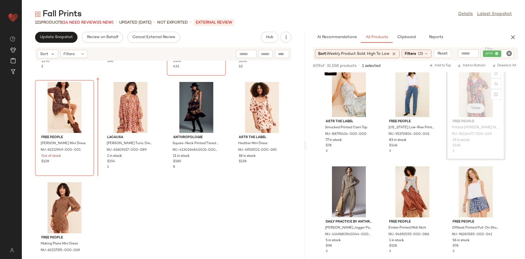
scroll to position [2915, 0]
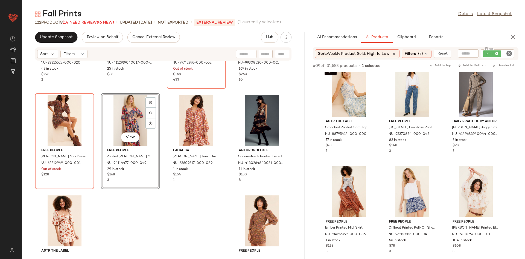
scroll to position [2878, 0]
click at [126, 145] on div "View" at bounding box center [130, 120] width 55 height 51
click at [129, 137] on span "View" at bounding box center [130, 137] width 9 height 4
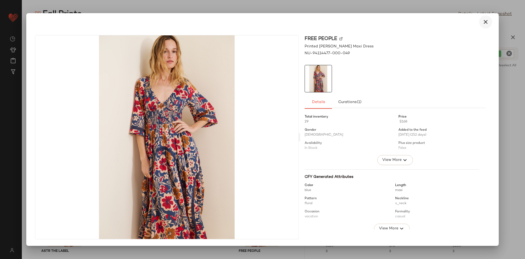
click at [483, 20] on icon "button" at bounding box center [486, 22] width 7 height 7
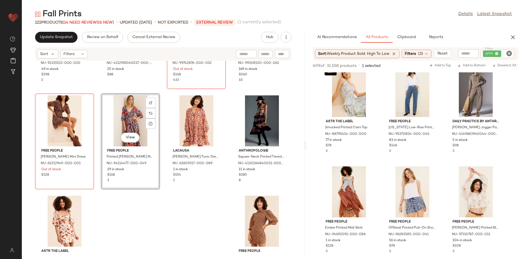
click at [112, 124] on div "View" at bounding box center [130, 120] width 55 height 51
drag, startPoint x: 112, startPoint y: 124, endPoint x: 153, endPoint y: 120, distance: 41.6
click at [153, 120] on div "View" at bounding box center [130, 120] width 55 height 51
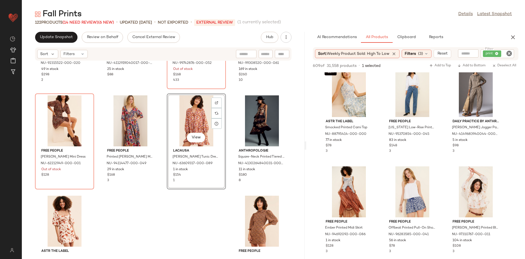
click at [160, 194] on div "Farm Rio Savana Dream Matelasse Yoke Mini Dress NU-92315522-000-020 49 in stock…" at bounding box center [163, 156] width 283 height 191
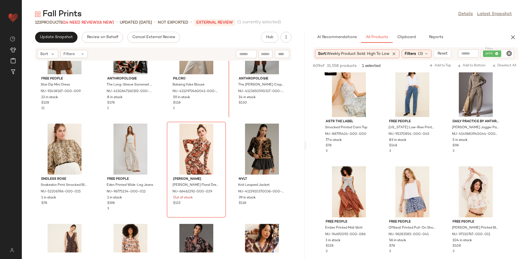
scroll to position [1843, 0]
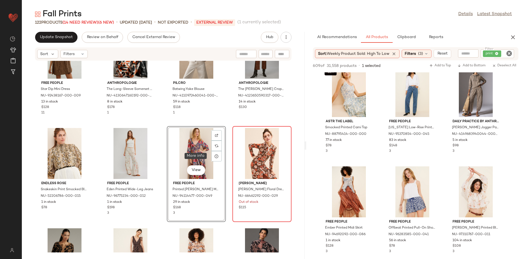
click at [235, 145] on div at bounding box center [262, 153] width 55 height 51
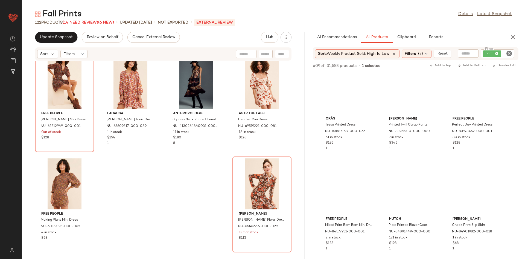
scroll to position [7620, 0]
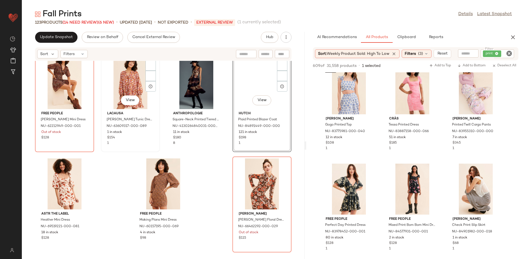
drag, startPoint x: 465, startPoint y: 192, endPoint x: 152, endPoint y: 115, distance: 321.7
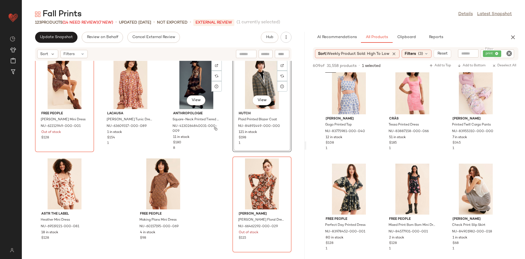
drag, startPoint x: 196, startPoint y: 156, endPoint x: 200, endPoint y: 155, distance: 3.9
click at [196, 157] on div "Farm Rio Savana Dream Matelasse Yoke Mini Dress NU-92315522-000-020 49 in stock…" at bounding box center [163, 156] width 283 height 191
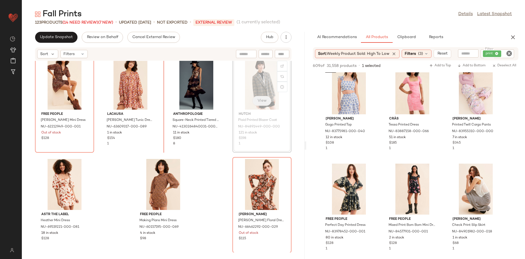
scroll to position [2905, 0]
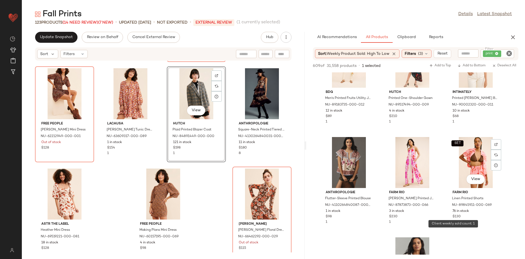
scroll to position [7862, 0]
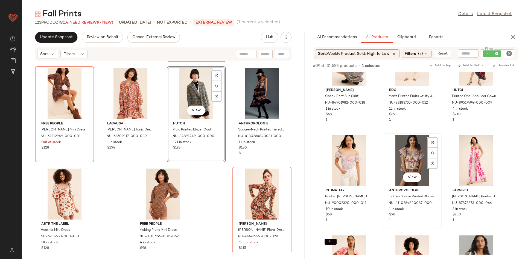
click at [401, 180] on div "View" at bounding box center [412, 160] width 55 height 51
click at [432, 174] on div "View" at bounding box center [412, 160] width 55 height 51
click at [440, 164] on div "View" at bounding box center [412, 160] width 55 height 51
click at [416, 180] on button "View" at bounding box center [412, 177] width 19 height 10
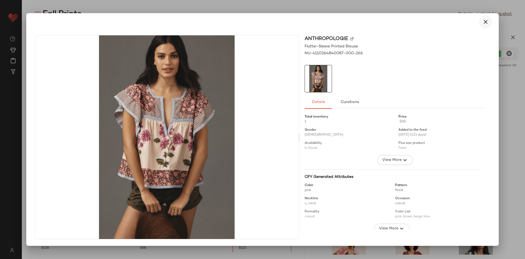
click at [480, 25] on button "button" at bounding box center [485, 21] width 13 height 13
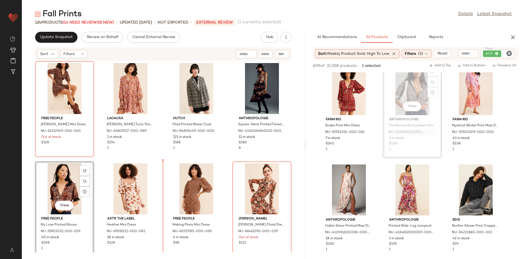
scroll to position [2915, 0]
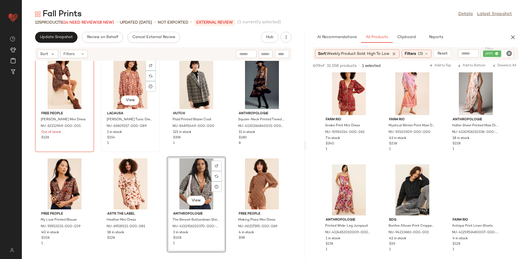
click at [154, 144] on div "LACAUSA [PERSON_NAME] Tunic Dress NU-63609317-000-089 1 in stock $154 1" at bounding box center [130, 127] width 55 height 37
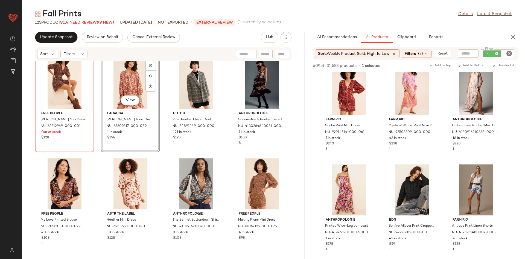
click at [159, 152] on div "Farm Rio Savana Dream Matelasse Yoke Mini Dress NU-92315522-000-020 49 in stock…" at bounding box center [163, 156] width 283 height 191
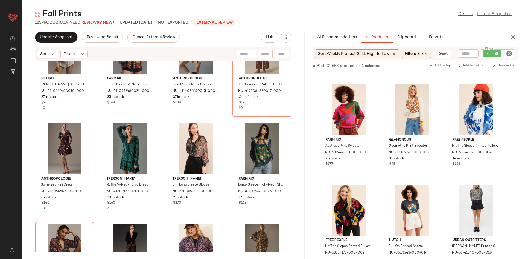
scroll to position [2430, 0]
